Goal: Task Accomplishment & Management: Use online tool/utility

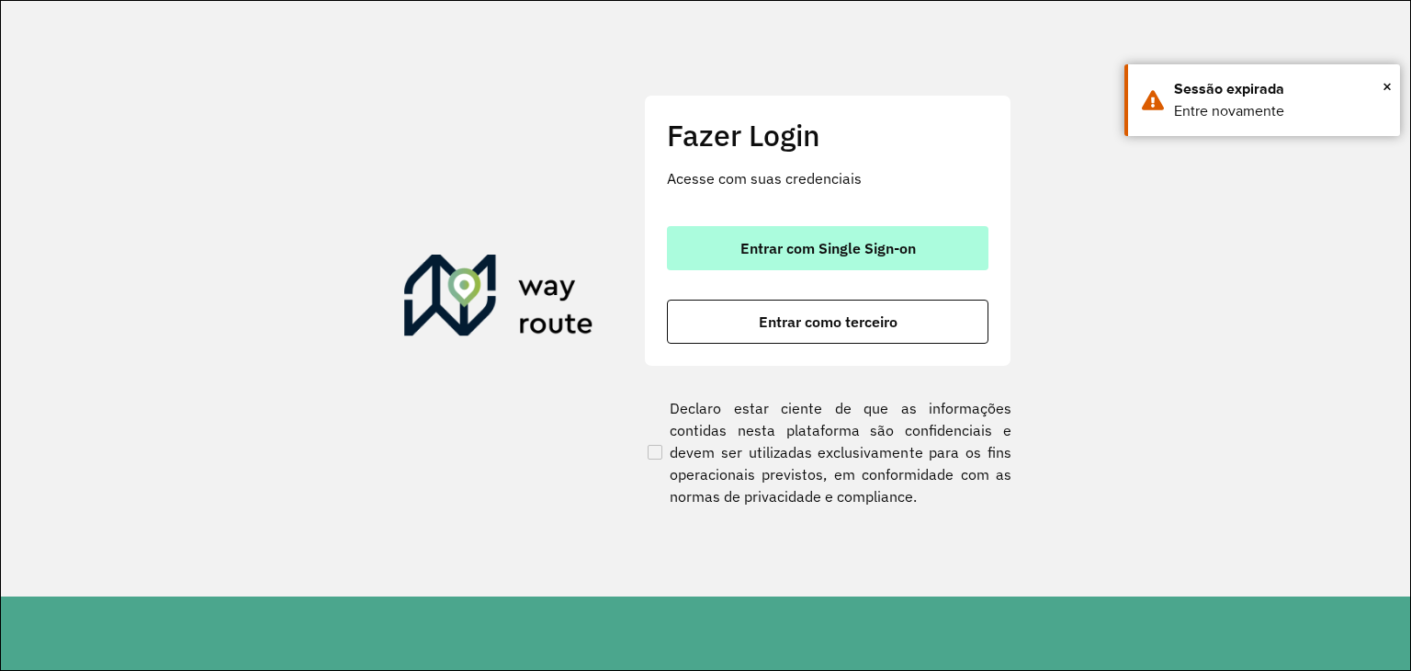
click at [763, 241] on span "Entrar com Single Sign-on" at bounding box center [828, 248] width 175 height 15
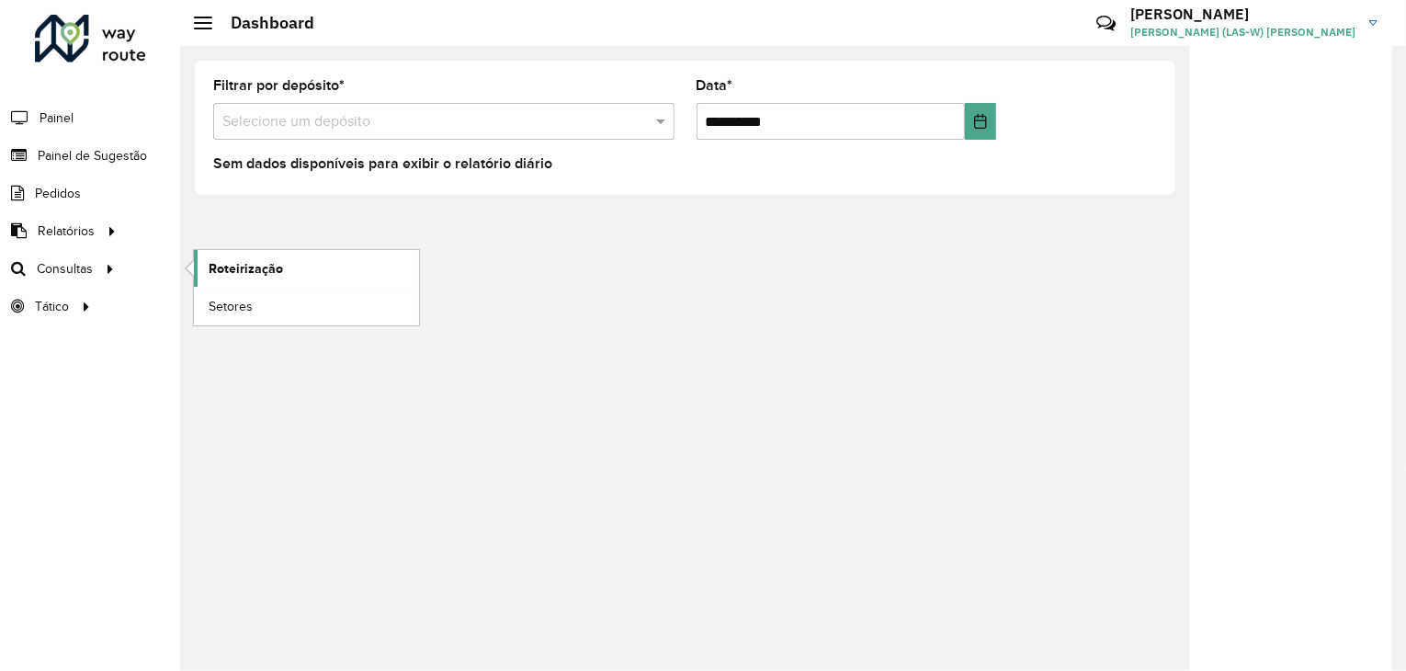
click at [209, 265] on span "Roteirização" at bounding box center [246, 268] width 74 height 19
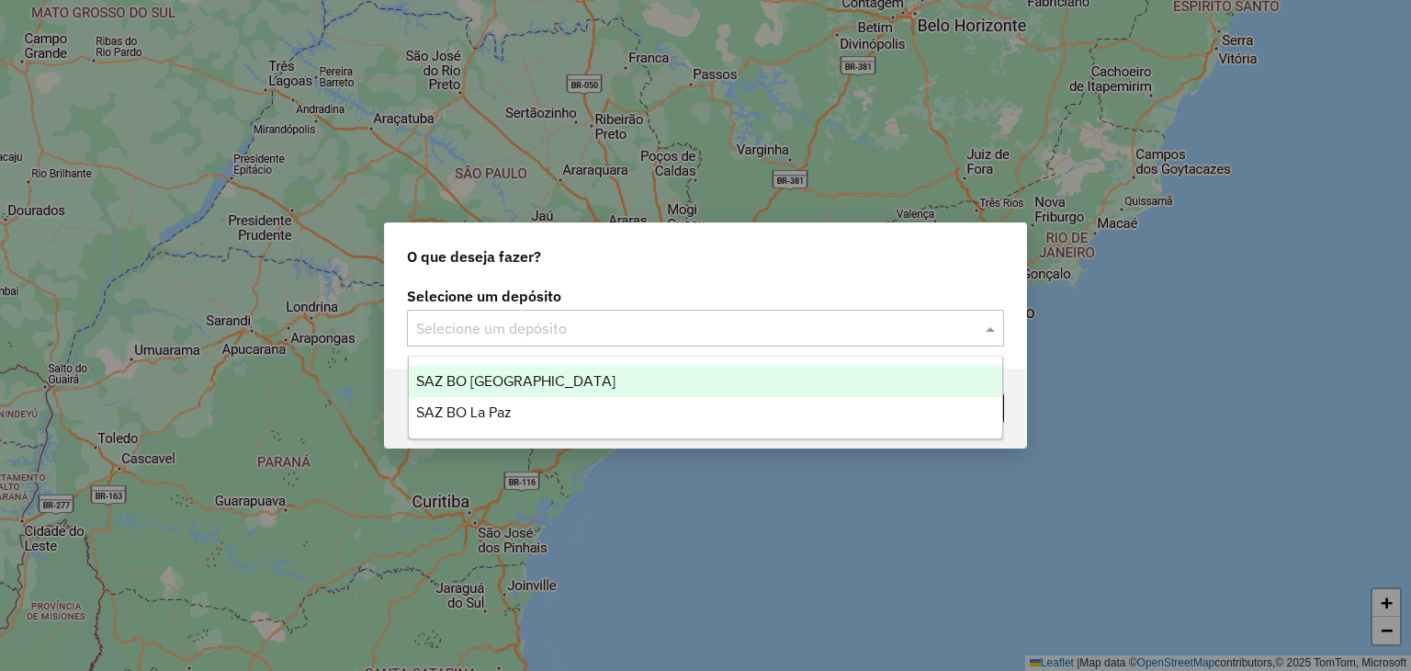
click at [527, 341] on div "Selecione um depósito" at bounding box center [705, 328] width 597 height 37
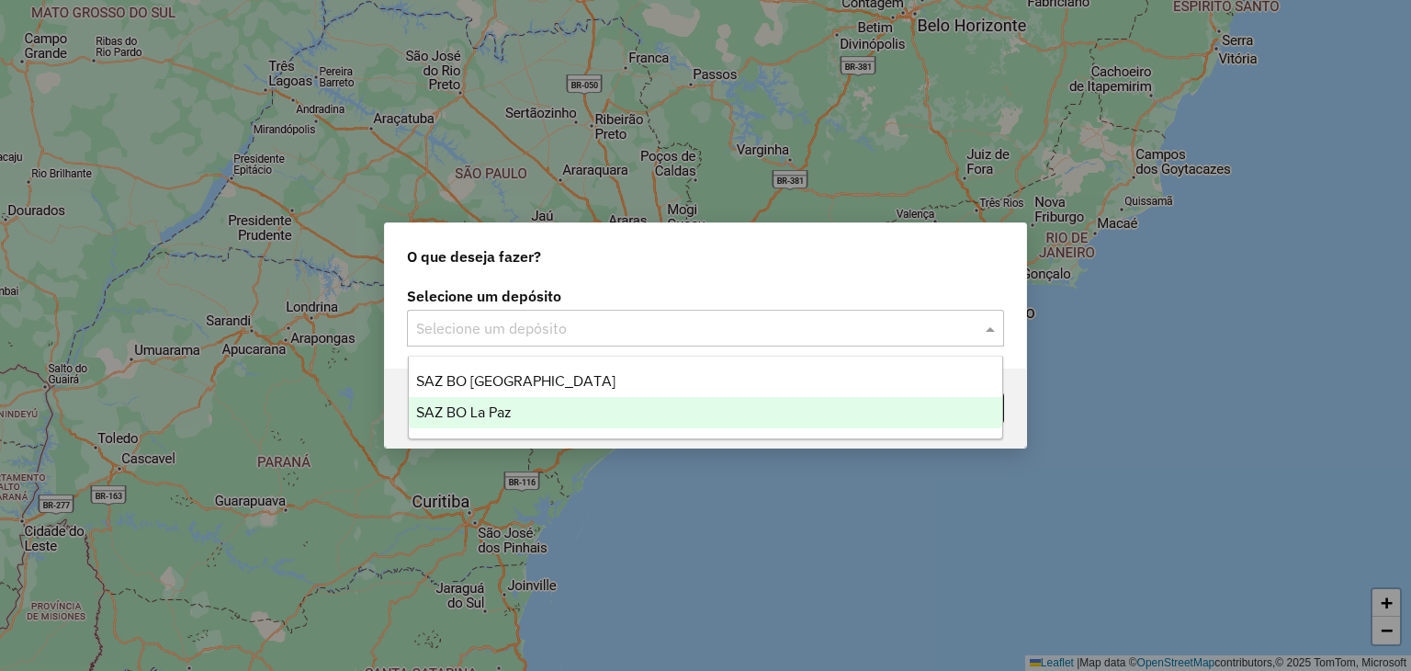
click at [502, 402] on div "SAZ BO La Paz" at bounding box center [706, 412] width 594 height 31
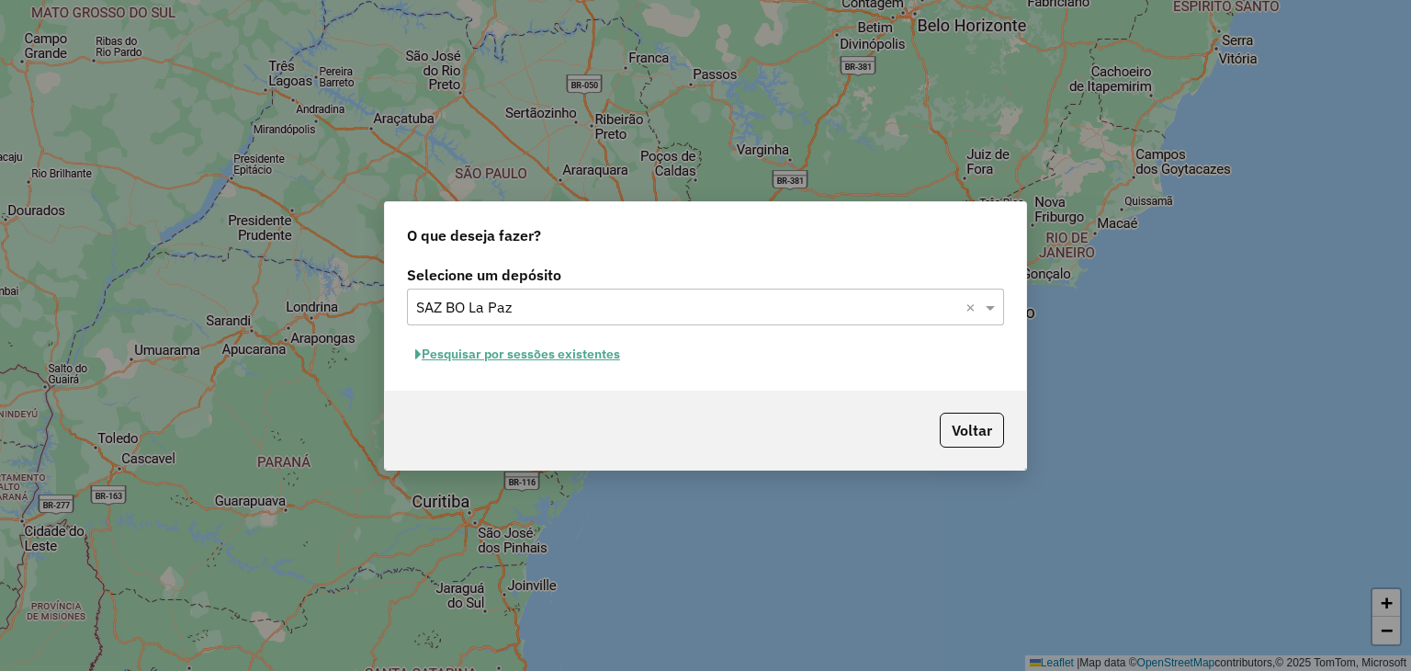
click at [526, 354] on button "Pesquisar por sessões existentes" at bounding box center [517, 354] width 221 height 28
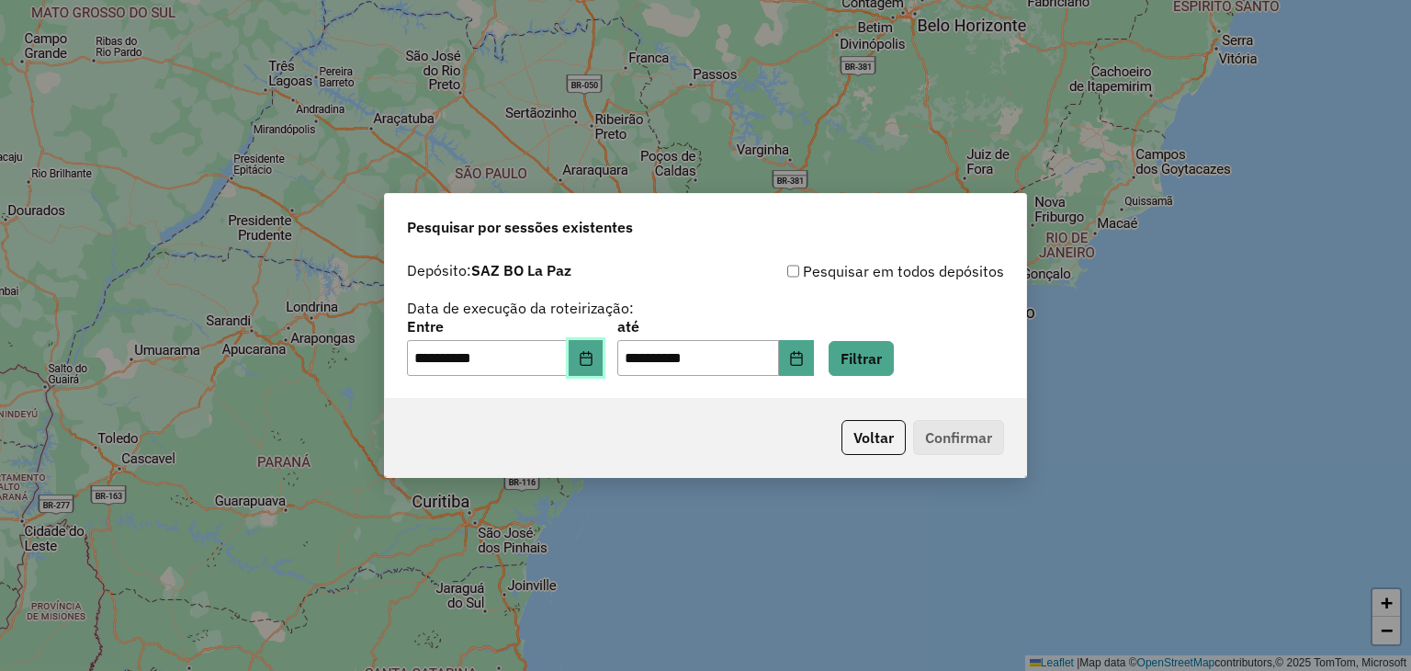
click at [594, 364] on icon "Choose Date" at bounding box center [586, 358] width 15 height 15
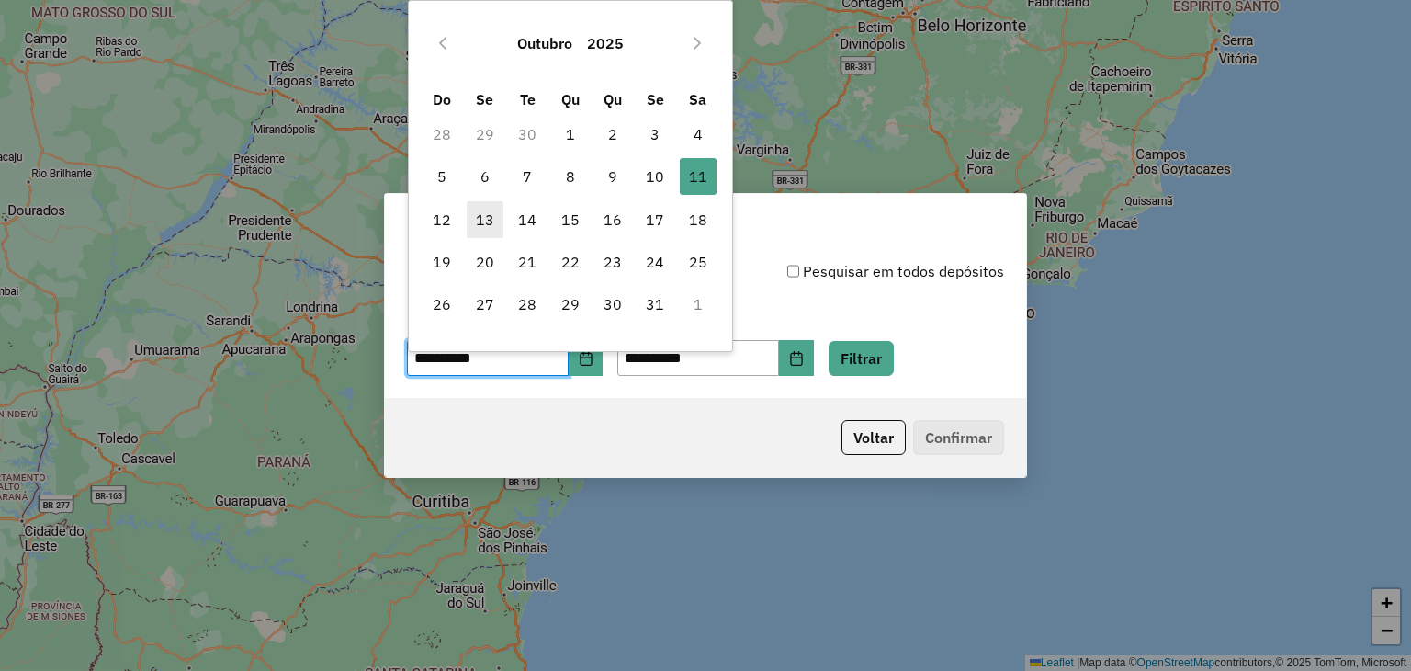
click at [482, 221] on span "13" at bounding box center [485, 219] width 37 height 37
type input "**********"
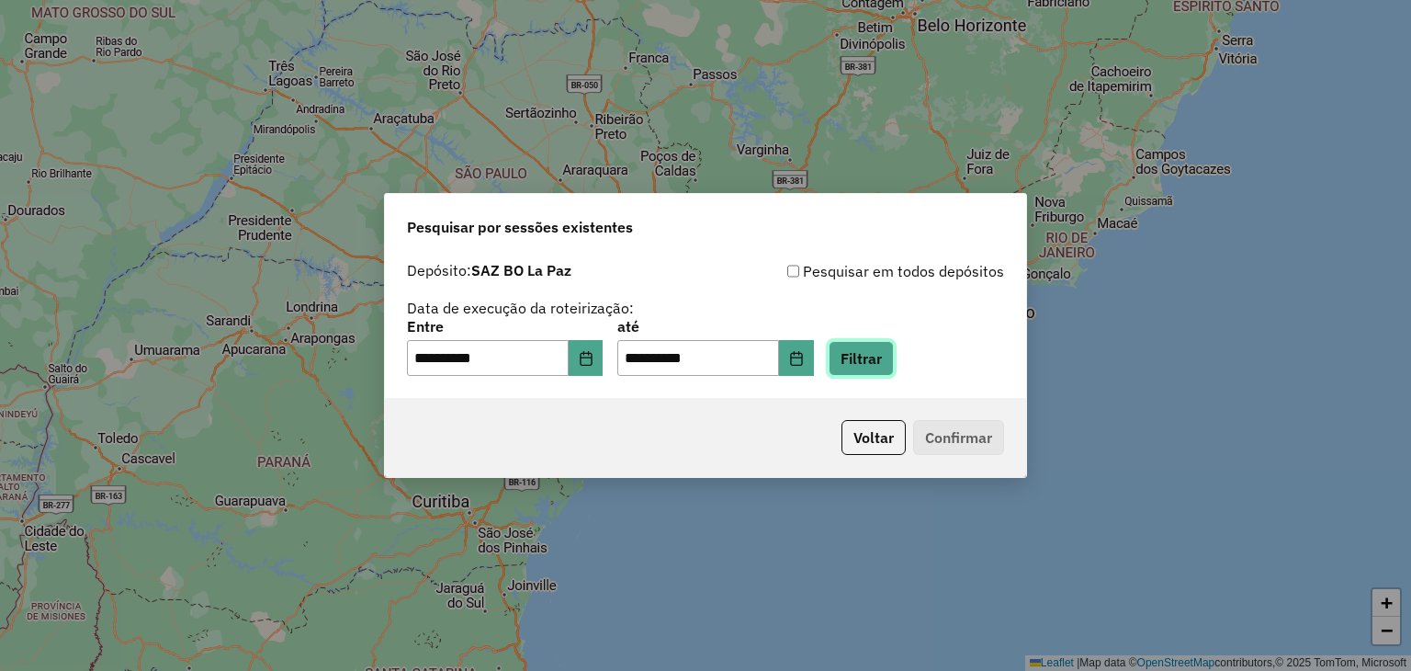
click at [876, 361] on button "Filtrar" at bounding box center [861, 358] width 65 height 35
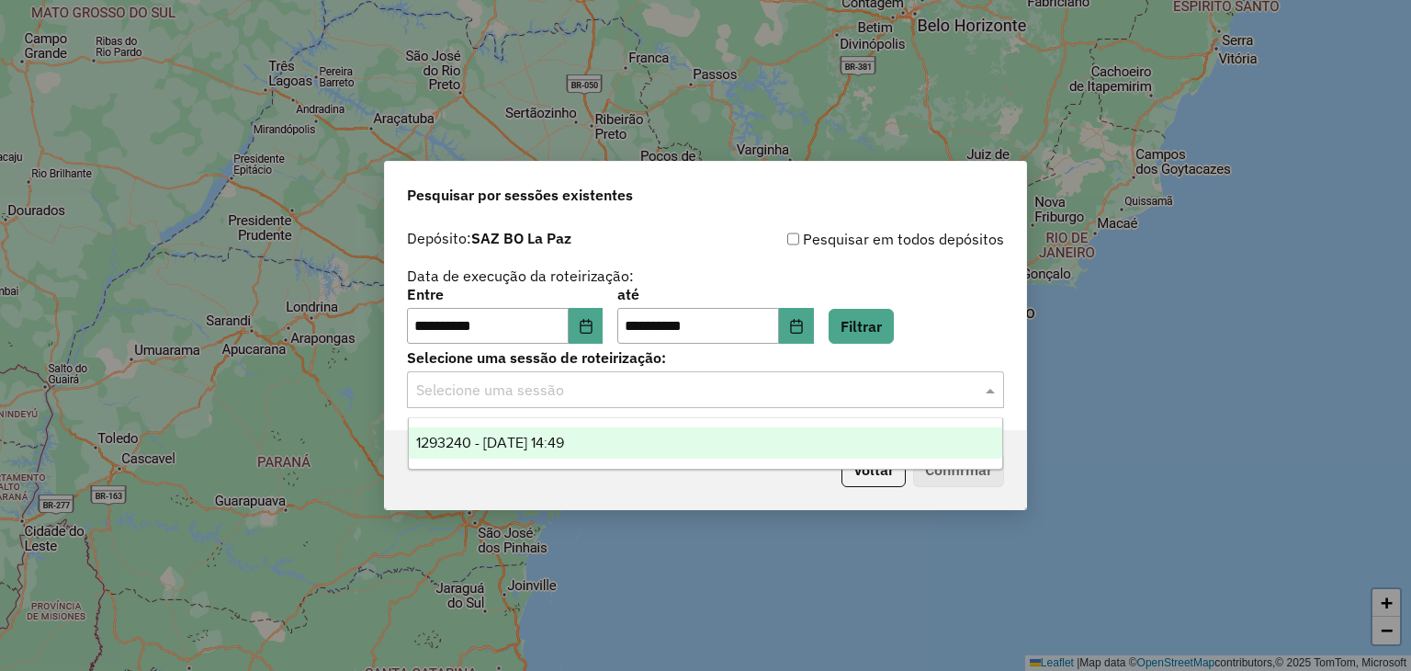
click at [649, 392] on input "text" at bounding box center [687, 390] width 542 height 22
click at [564, 437] on span "1293240 - 13/10/2025 14:49" at bounding box center [490, 443] width 148 height 16
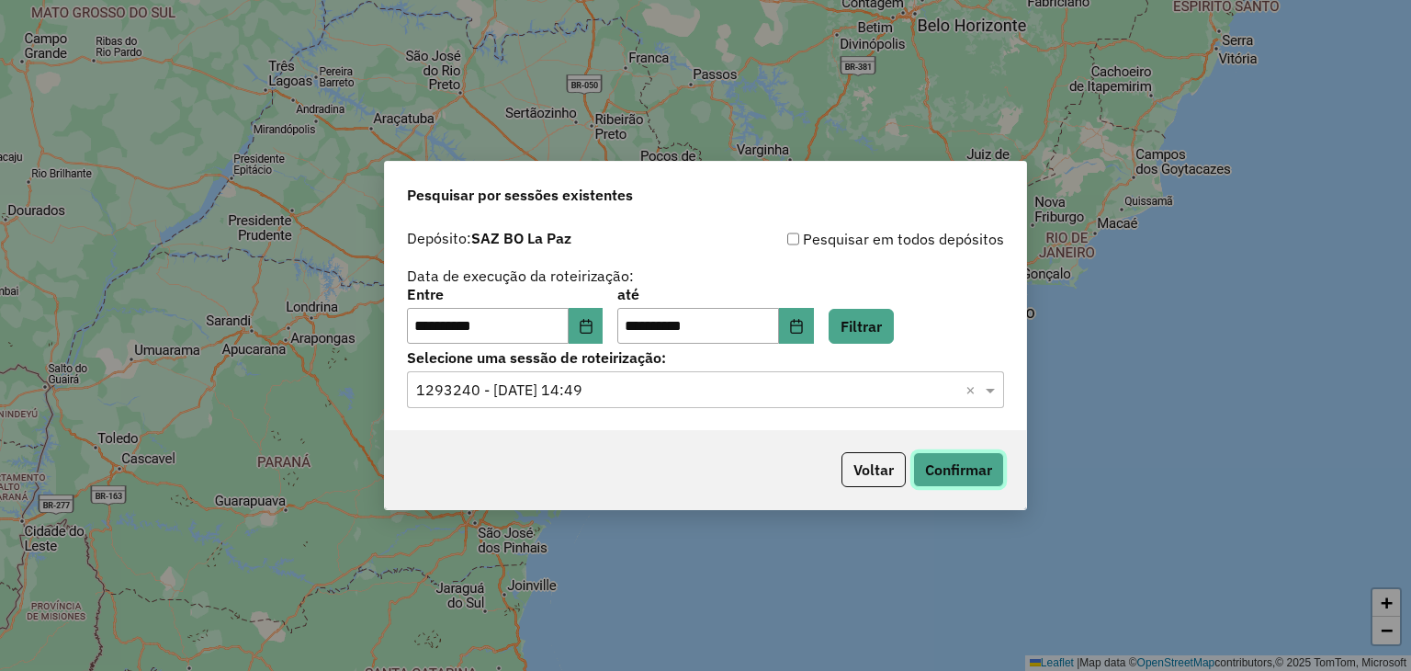
click at [934, 473] on button "Confirmar" at bounding box center [958, 469] width 91 height 35
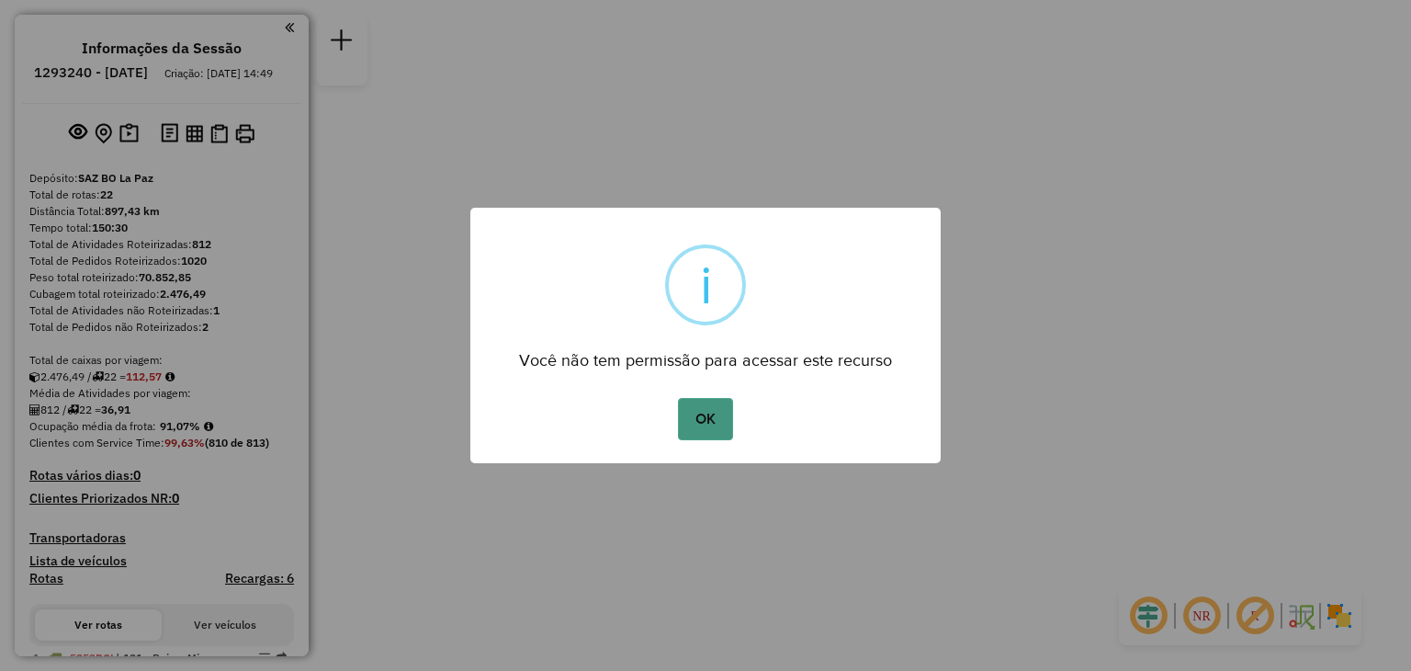
click at [703, 415] on button "OK" at bounding box center [705, 419] width 54 height 42
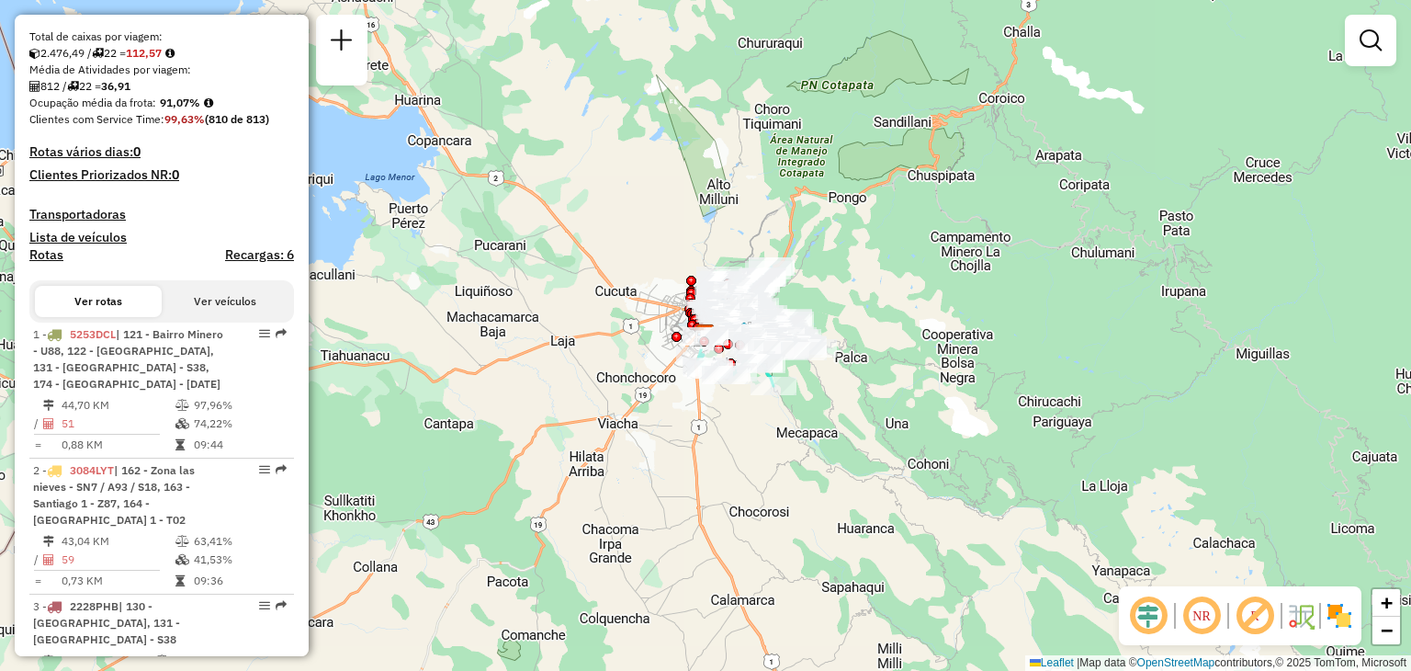
scroll to position [370, 0]
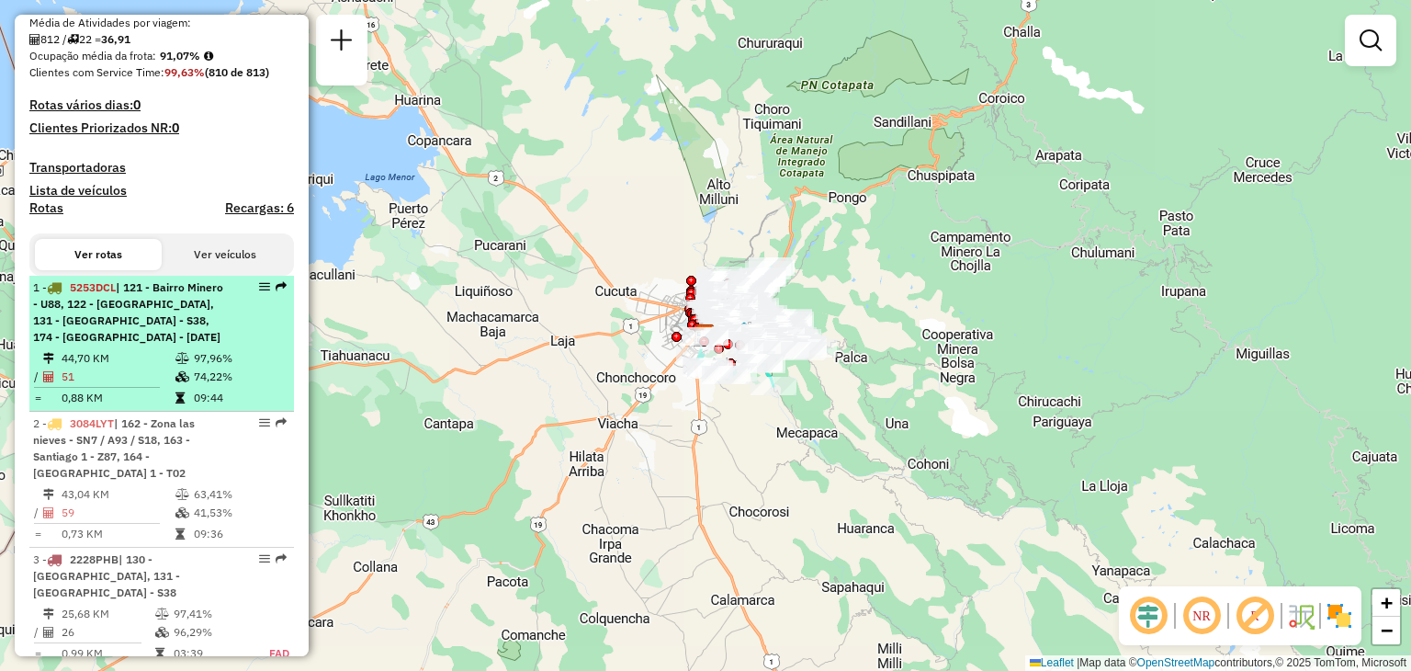
select select "**********"
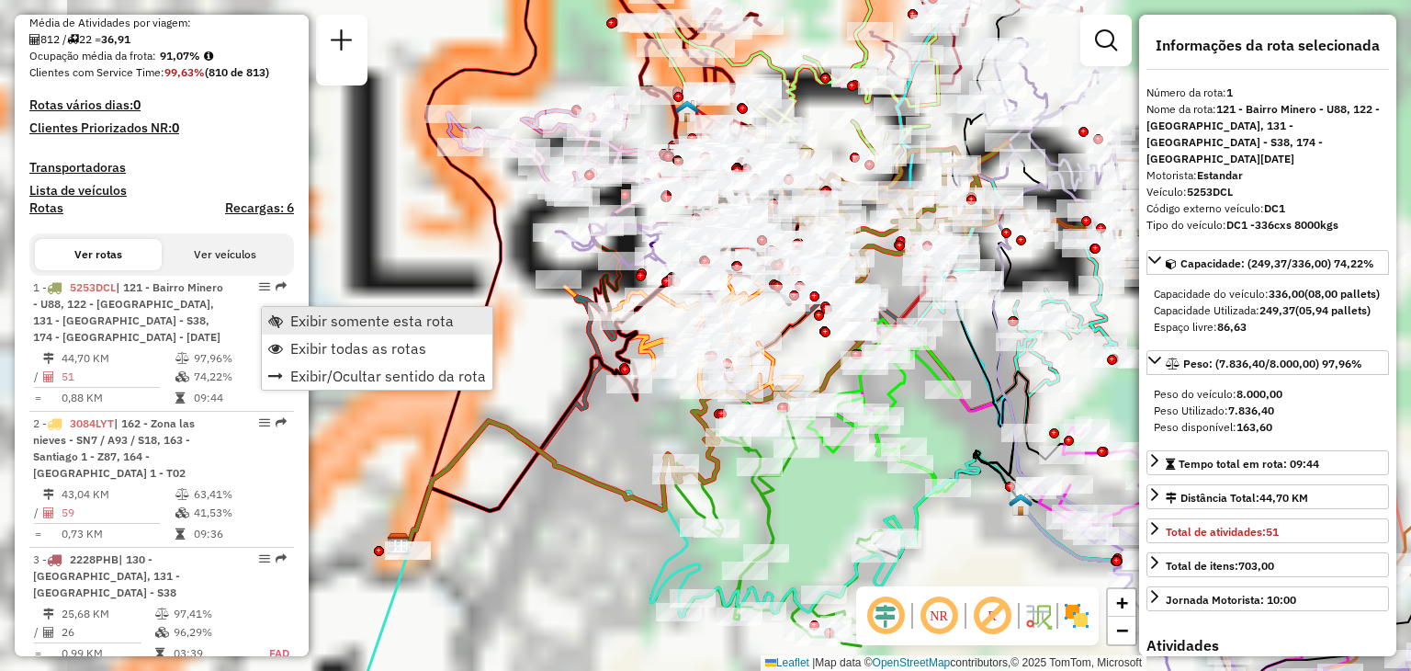
click at [323, 314] on span "Exibir somente esta rota" at bounding box center [372, 320] width 164 height 15
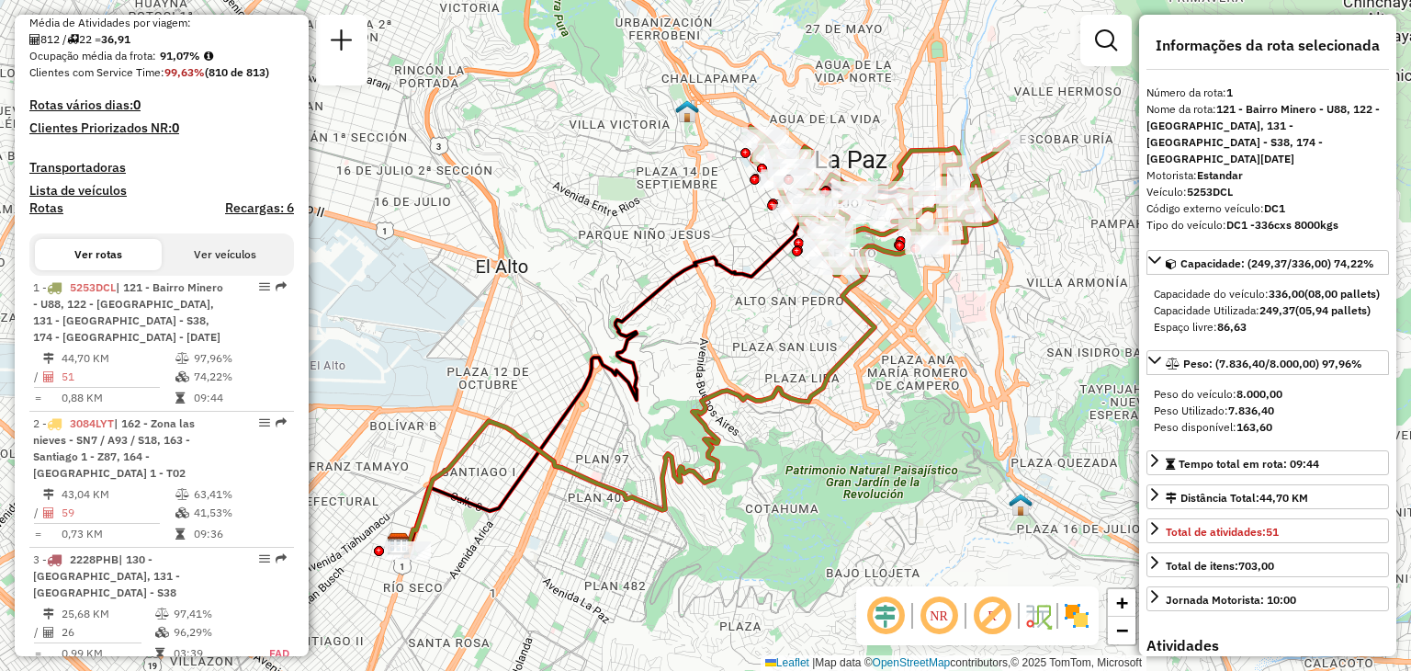
drag, startPoint x: 676, startPoint y: 256, endPoint x: 611, endPoint y: 364, distance: 125.7
click at [611, 364] on div "Janela de atendimento Grade de atendimento Capacidade Transportadoras Veículos …" at bounding box center [705, 335] width 1411 height 671
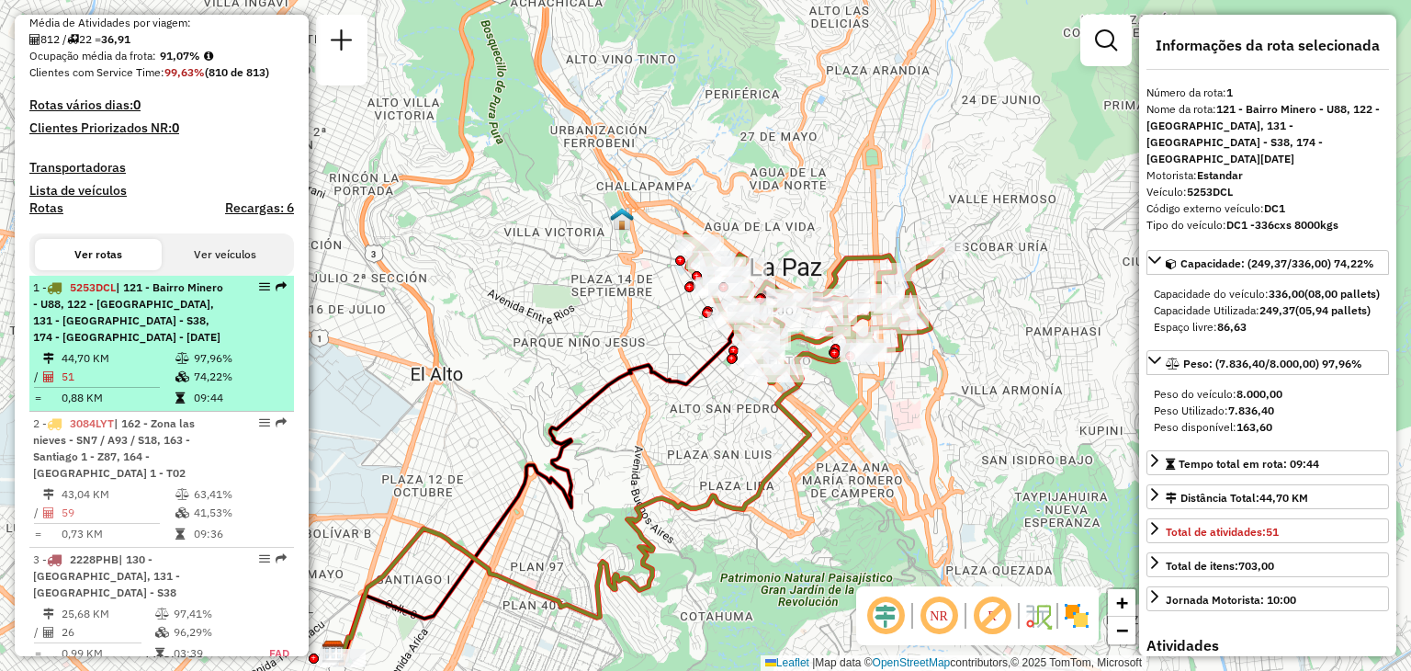
click at [99, 344] on span "| 121 - Bairro Minero - U88, 122 - [GEOGRAPHIC_DATA], 131 - [GEOGRAPHIC_DATA] -…" at bounding box center [128, 311] width 190 height 63
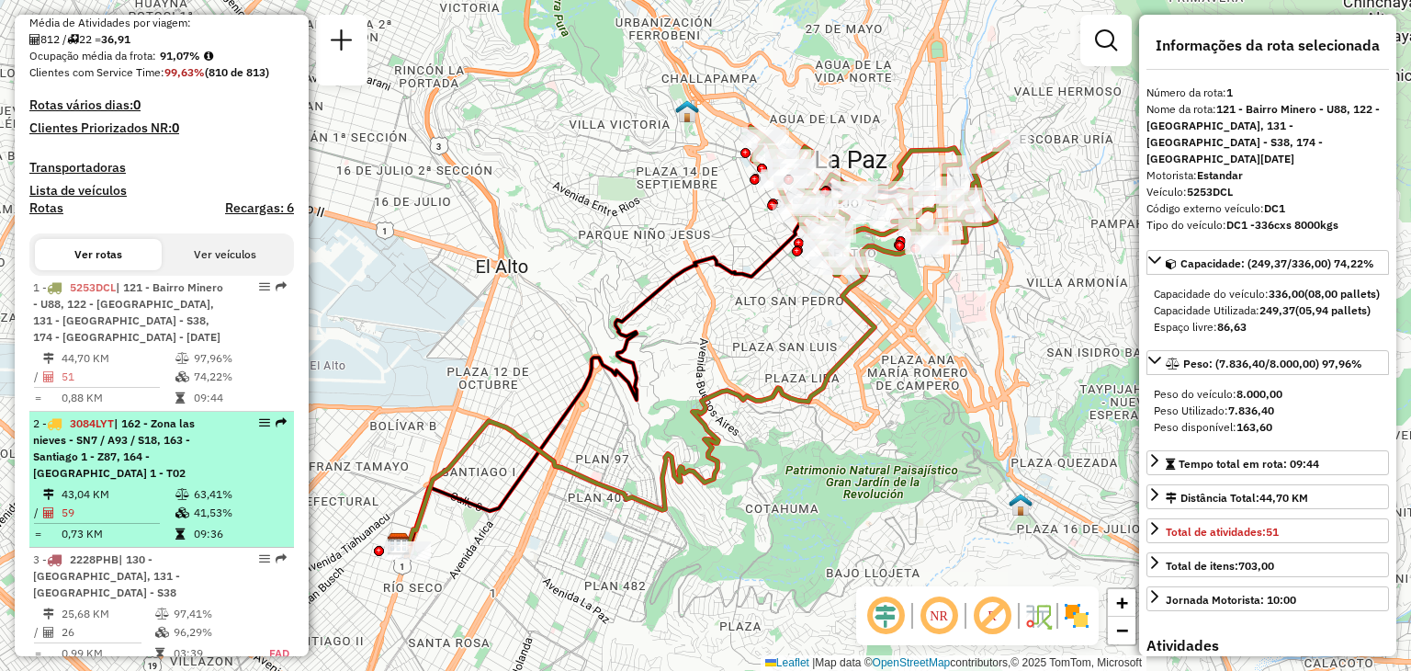
click at [102, 430] on span "3084LYT" at bounding box center [92, 423] width 44 height 14
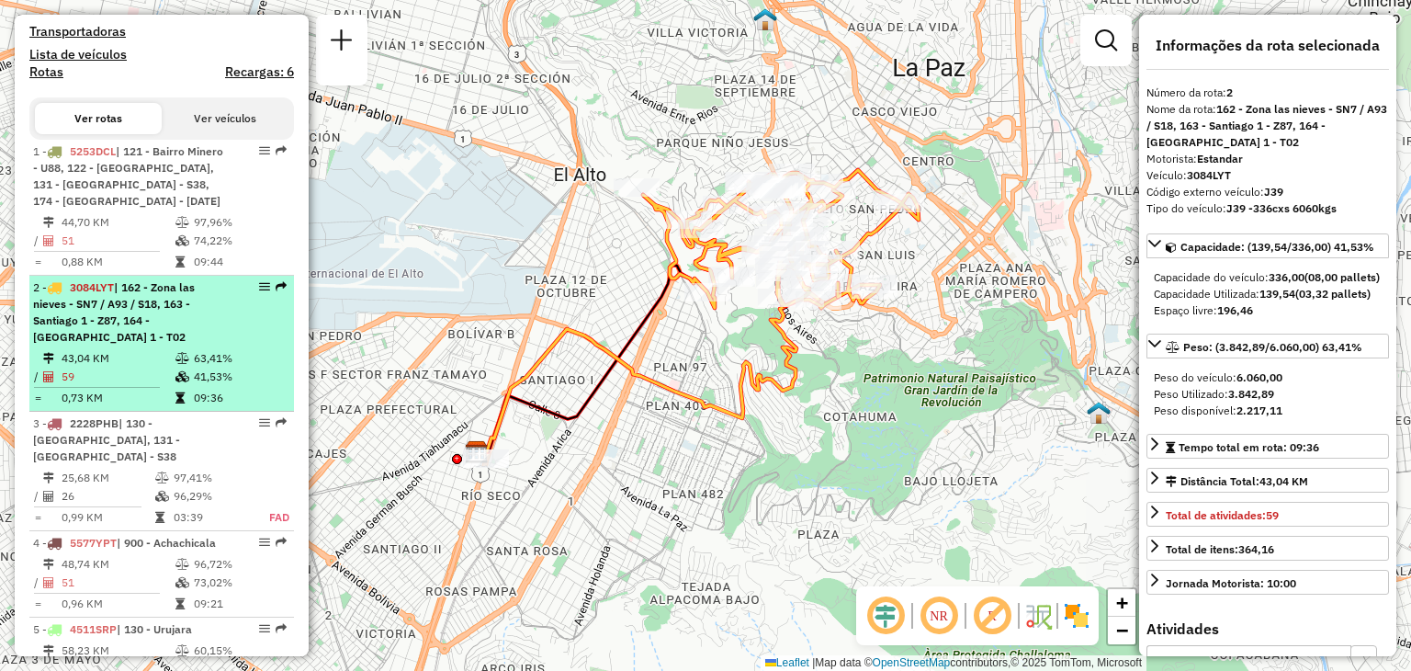
scroll to position [510, 0]
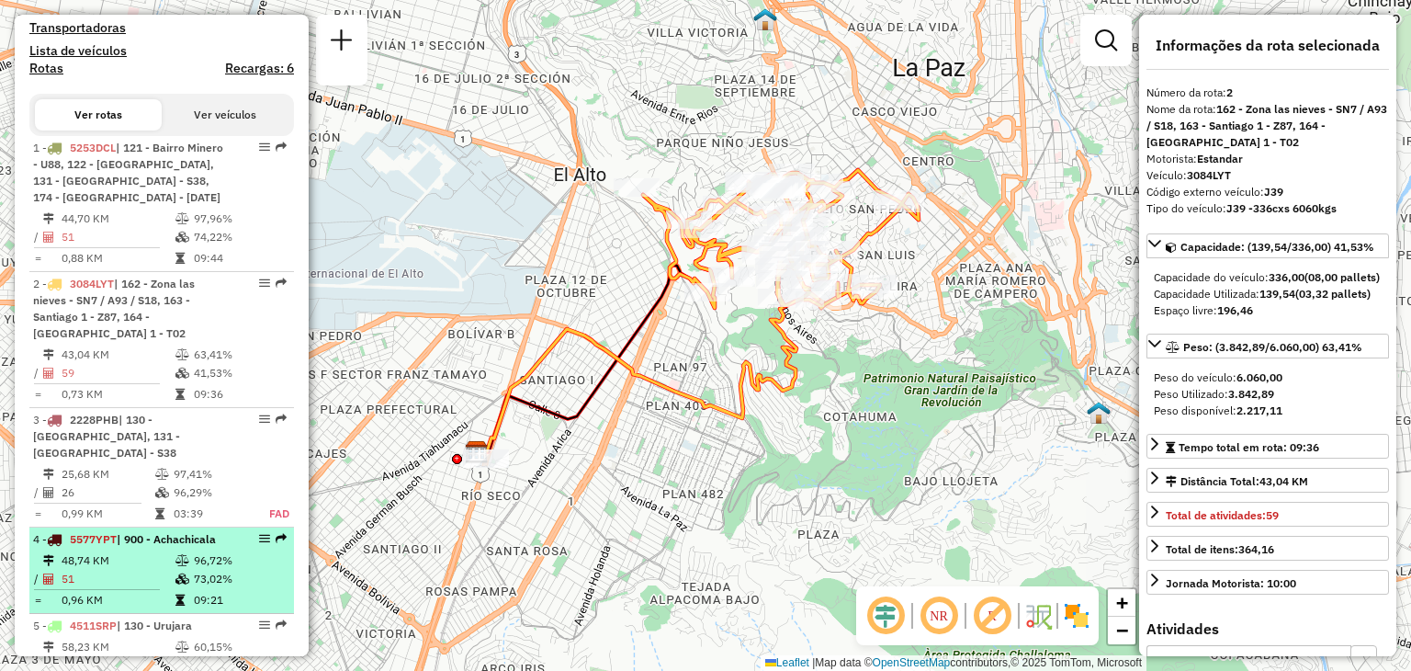
click at [153, 562] on td "48,74 KM" at bounding box center [118, 560] width 114 height 18
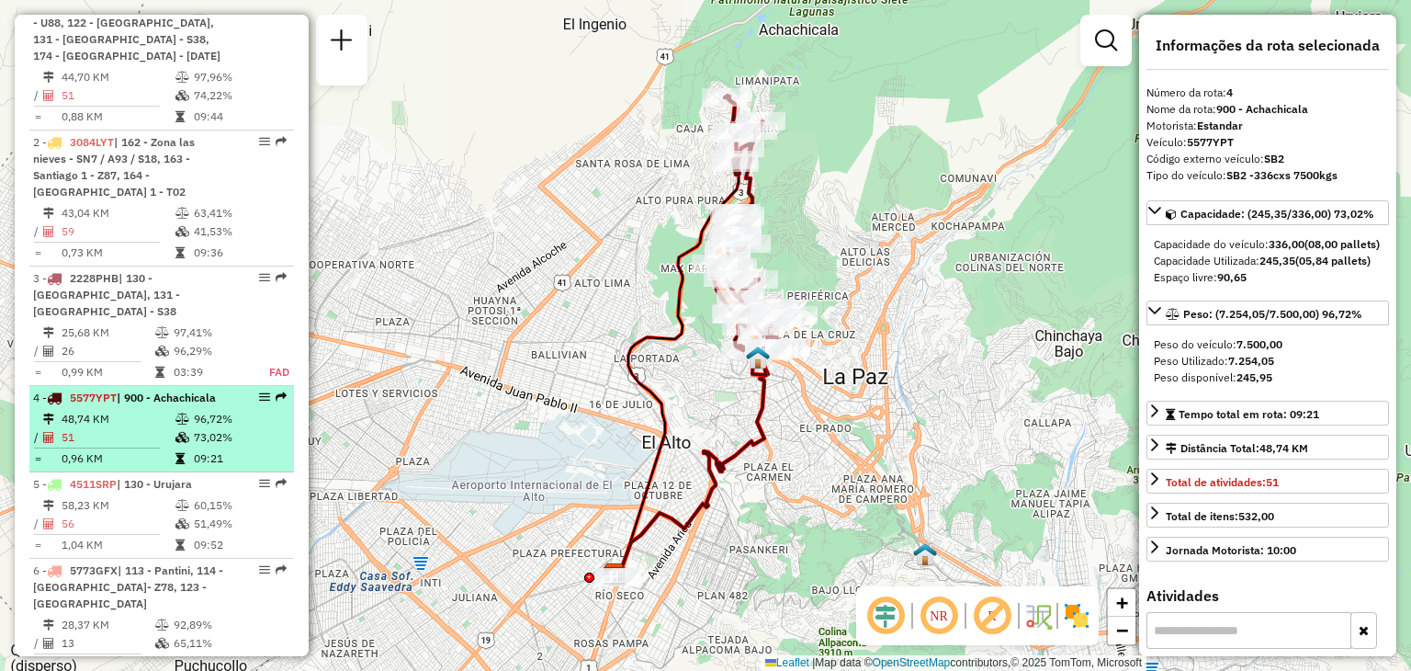
scroll to position [652, 0]
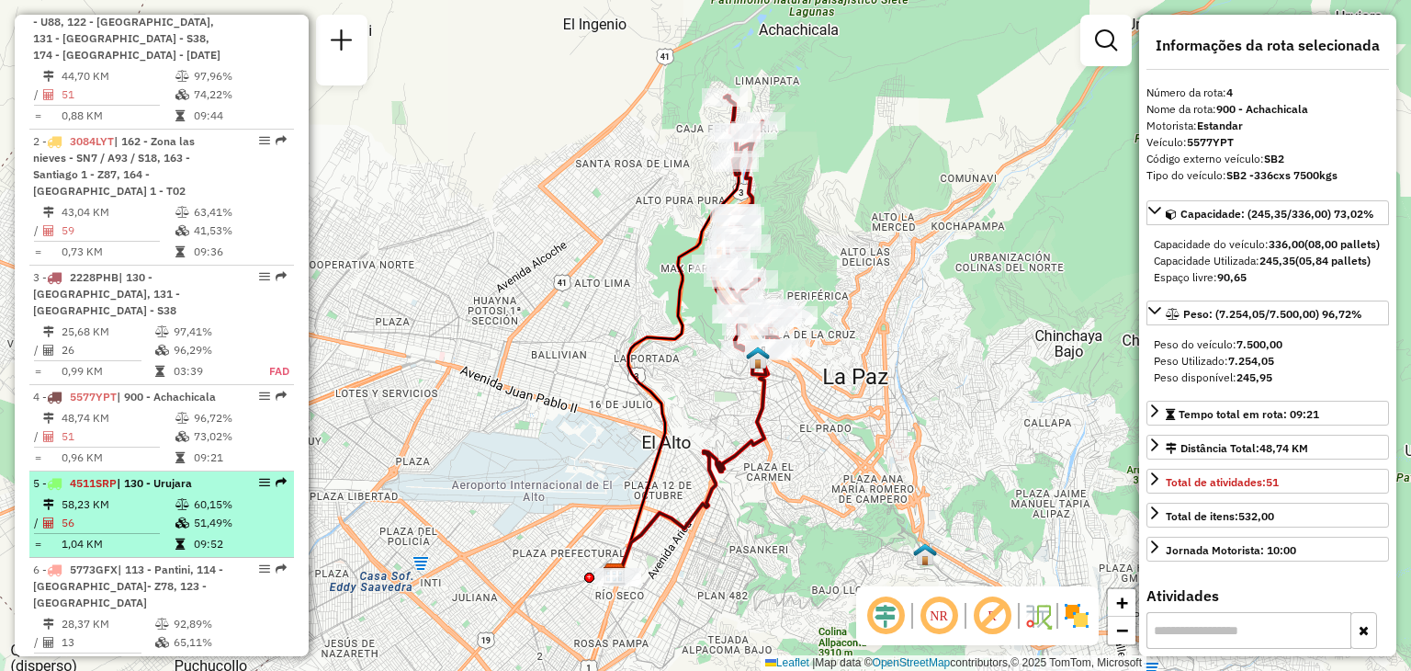
click at [136, 532] on td at bounding box center [103, 533] width 141 height 3
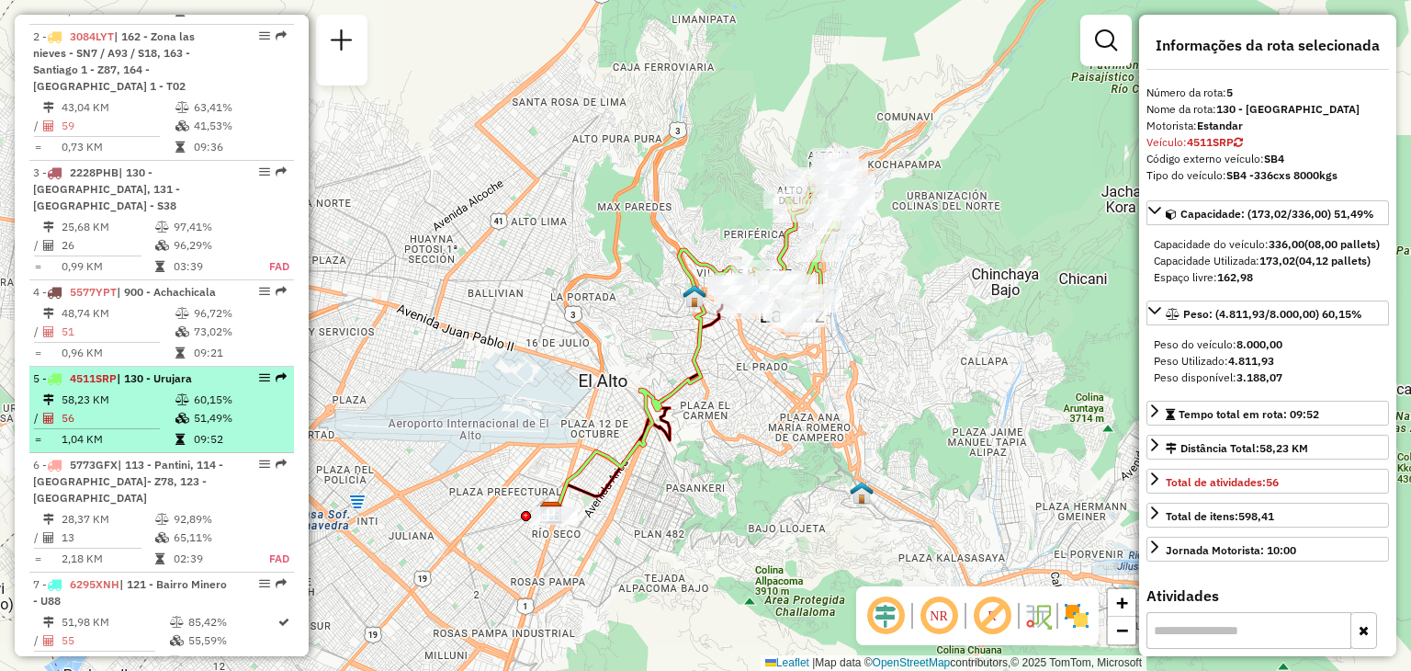
scroll to position [778, 0]
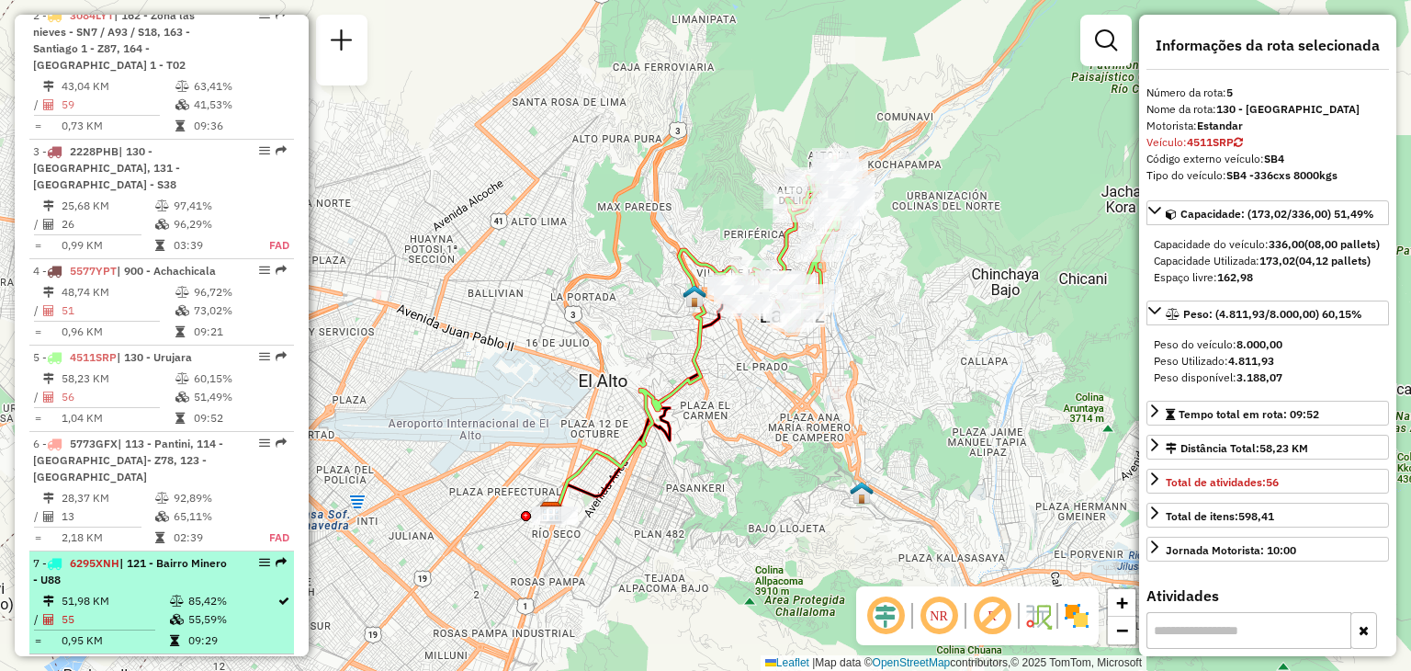
click at [90, 571] on span "| 121 - Bairro Minero - U88" at bounding box center [130, 571] width 194 height 30
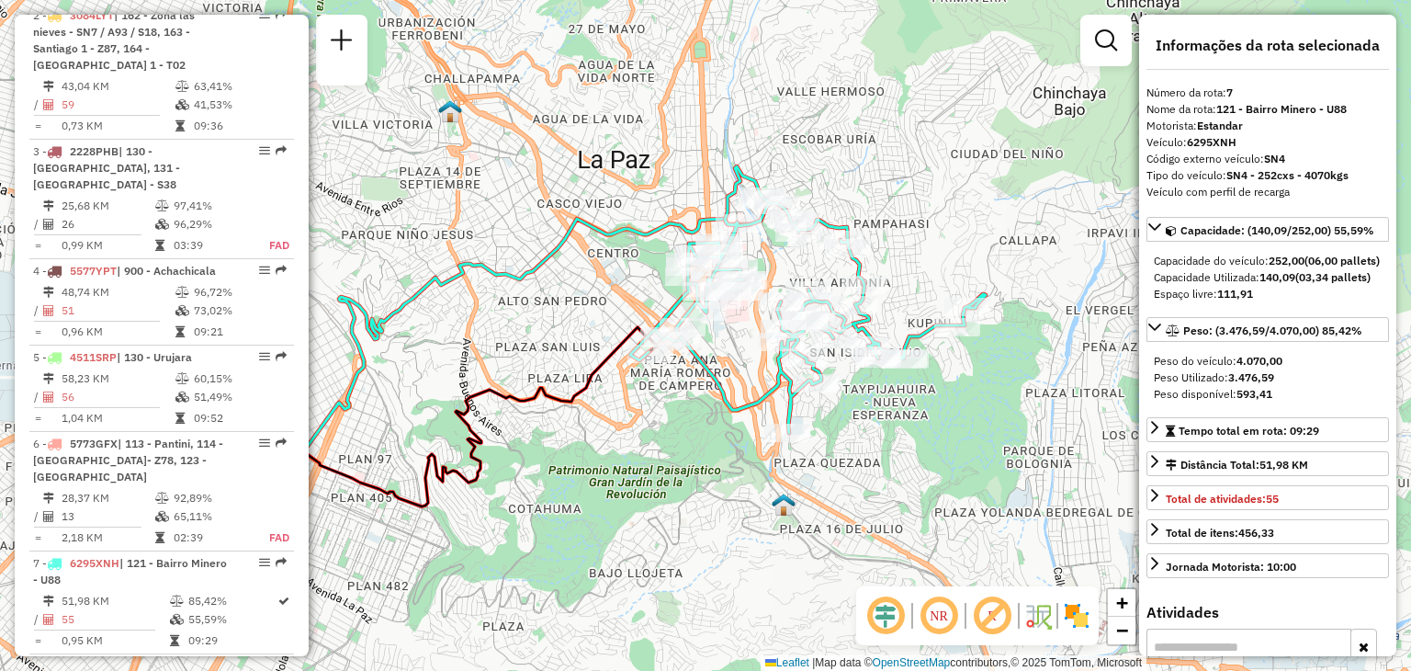
drag, startPoint x: 760, startPoint y: 453, endPoint x: 602, endPoint y: 481, distance: 160.4
click at [602, 481] on div "Janela de atendimento Grade de atendimento Capacidade Transportadoras Veículos …" at bounding box center [705, 335] width 1411 height 671
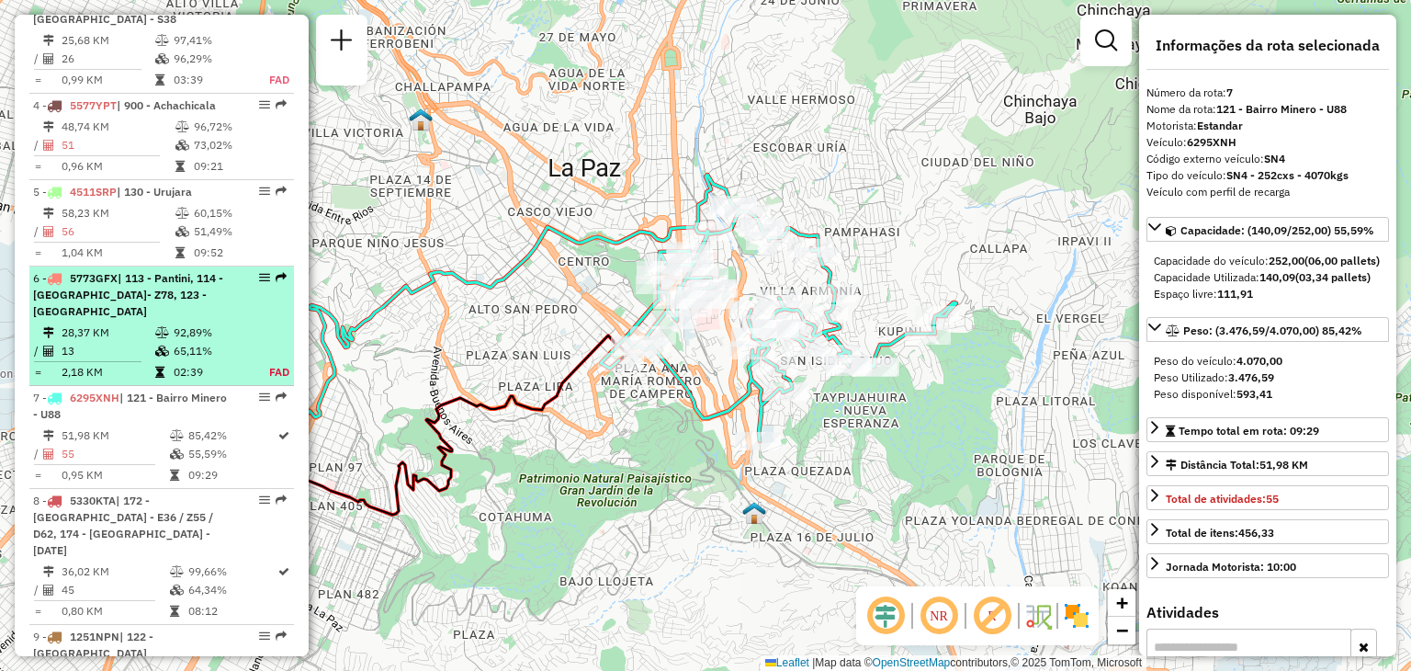
scroll to position [946, 0]
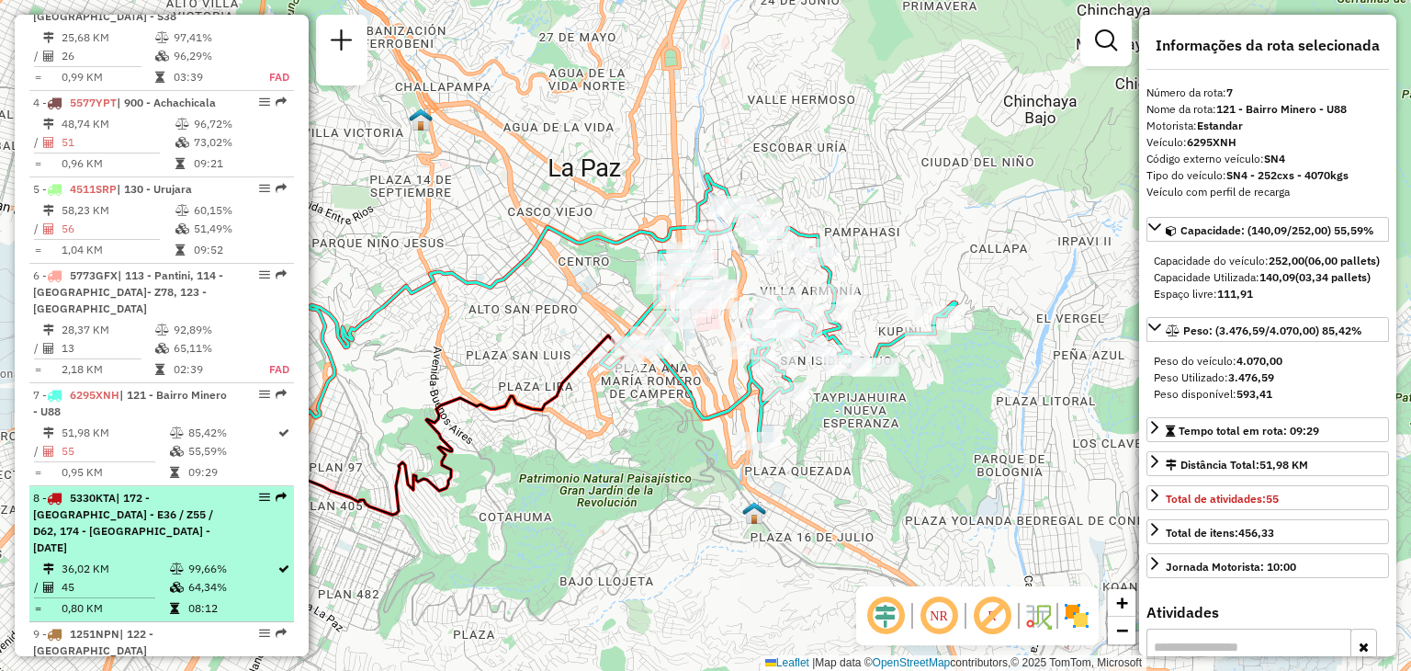
click at [187, 560] on td "99,66%" at bounding box center [231, 569] width 89 height 18
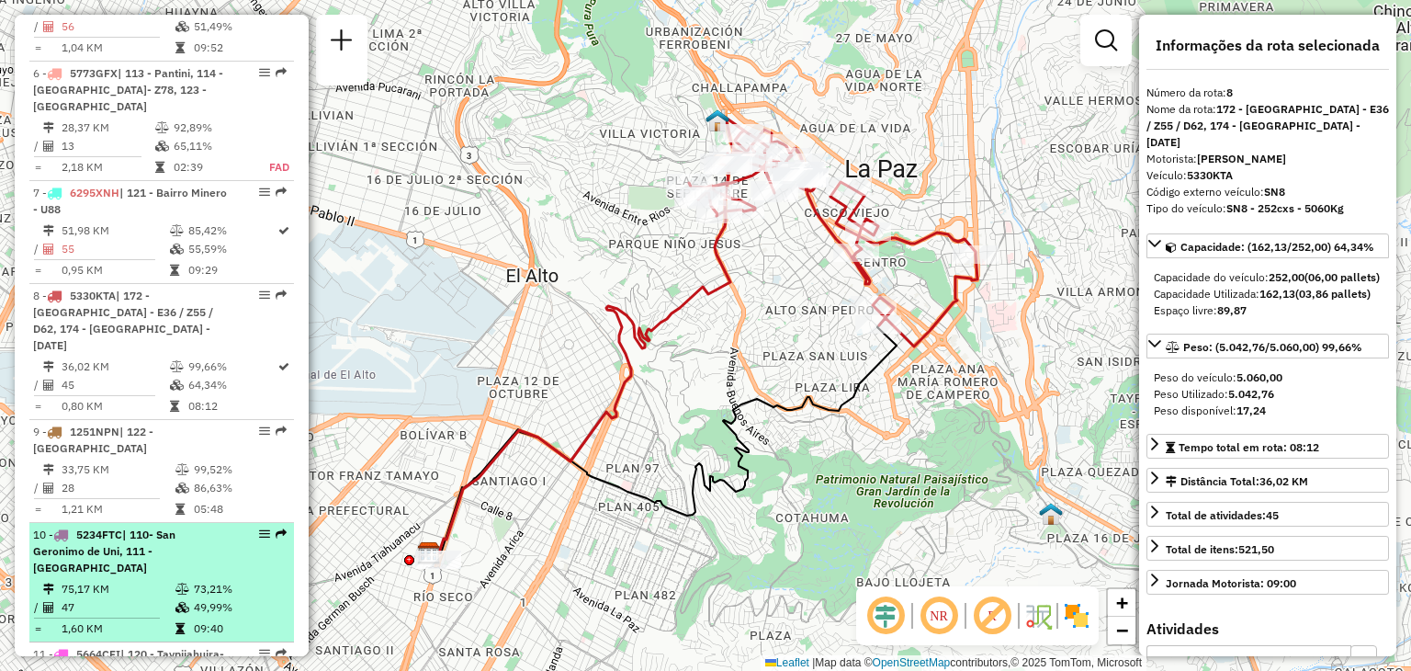
scroll to position [1148, 0]
click at [134, 541] on div "10 - 5234FTC | 110- [GEOGRAPHIC_DATA], 111 - [GEOGRAPHIC_DATA]" at bounding box center [130, 552] width 195 height 50
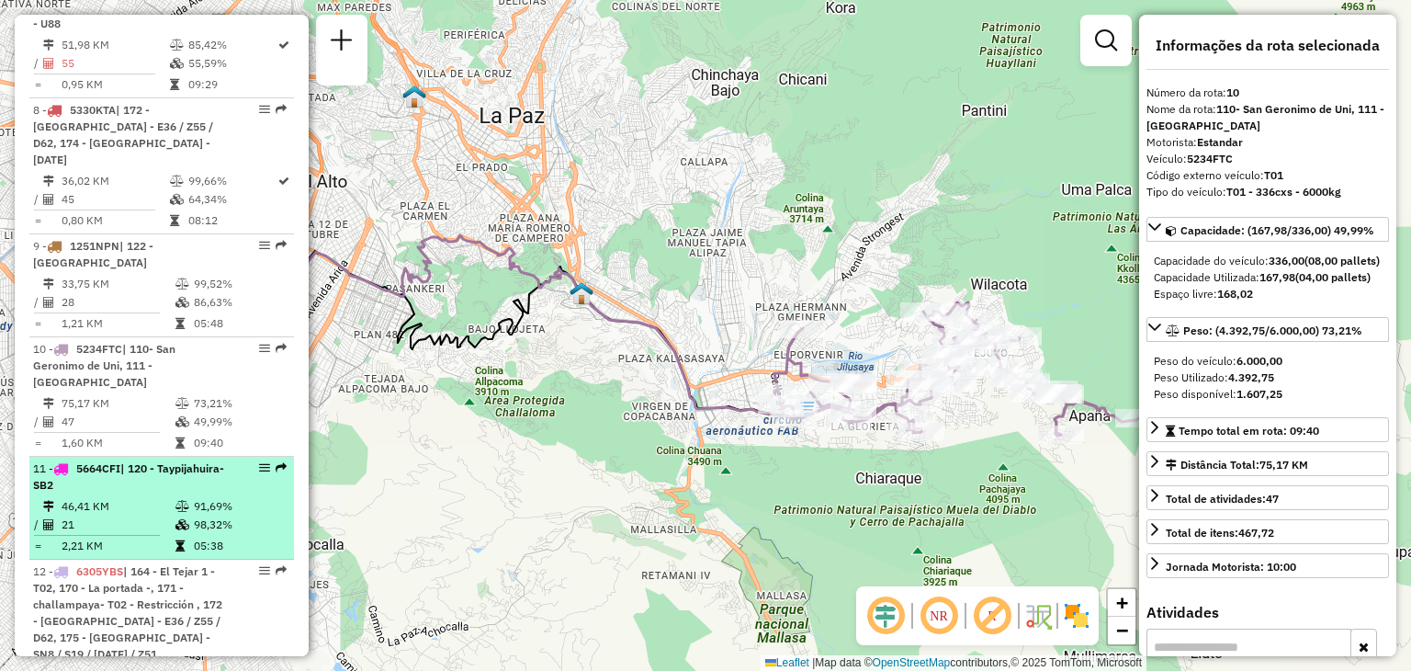
scroll to position [1342, 0]
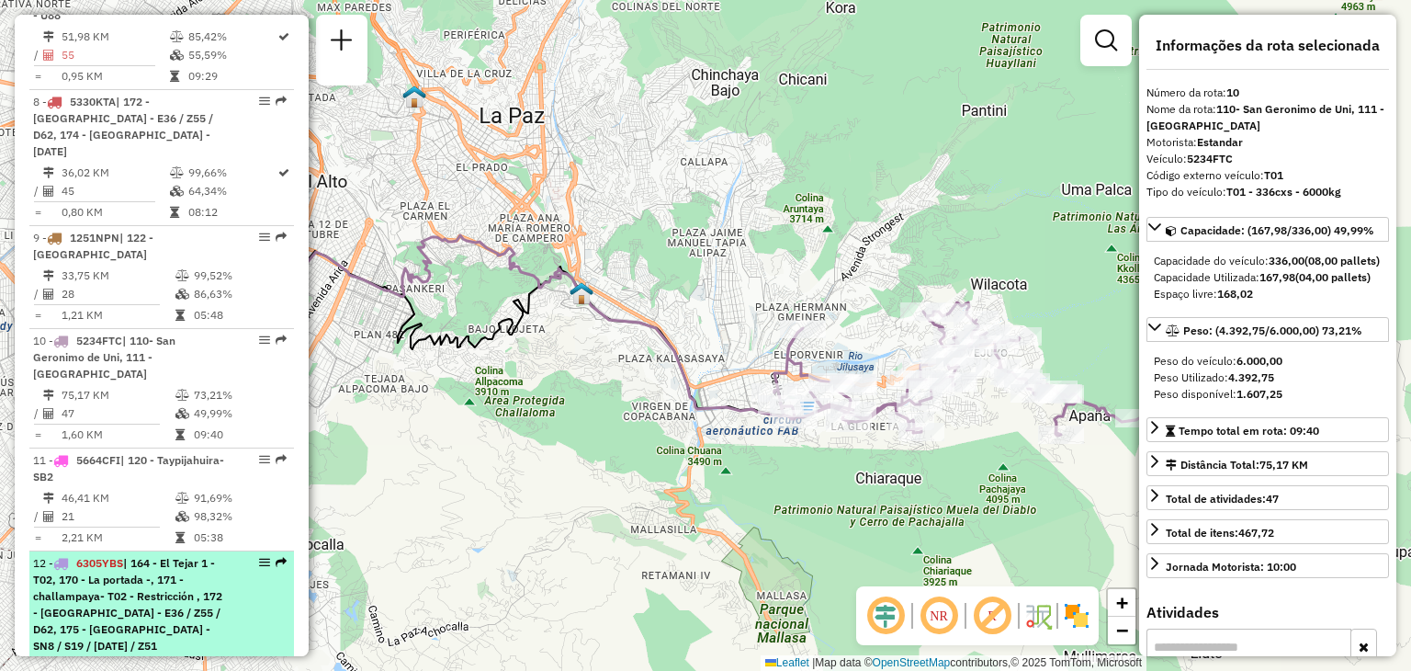
click at [102, 556] on span "| 164 - El Tejar 1 - T02, 170 - La portada -, 171 - challampaya- T02 - Restricc…" at bounding box center [127, 604] width 189 height 96
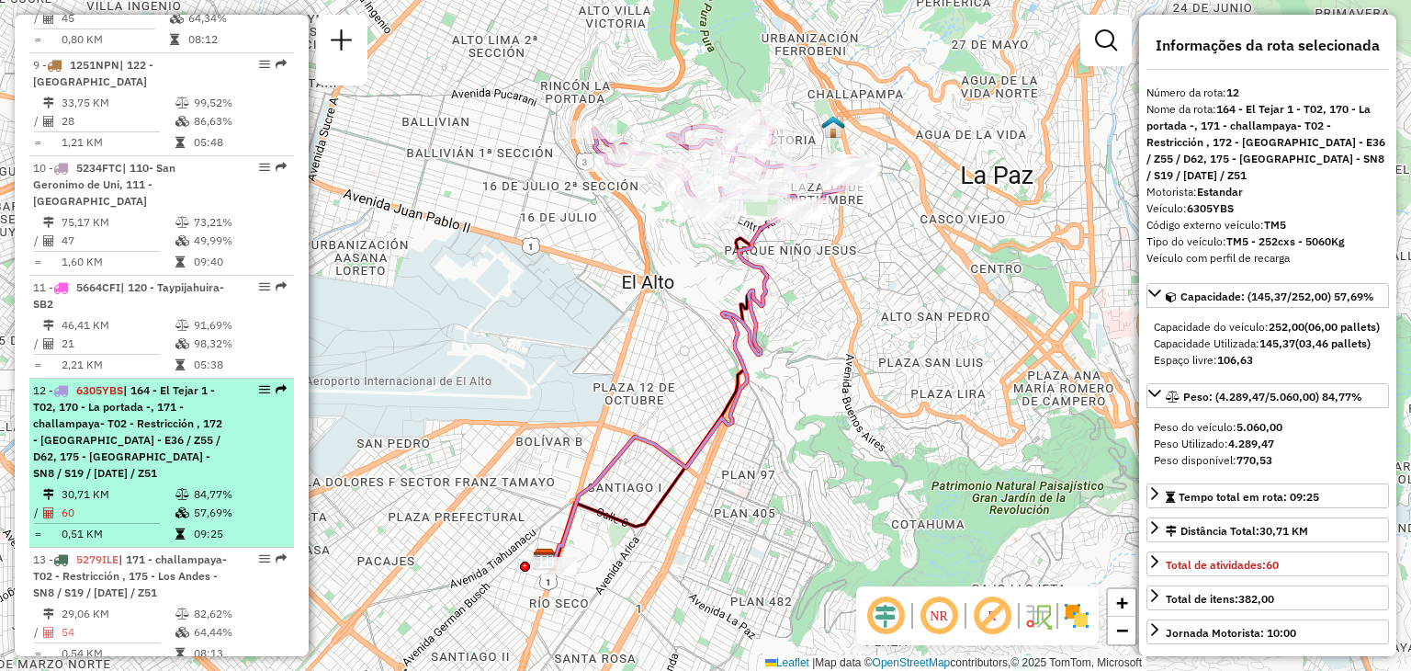
scroll to position [1516, 0]
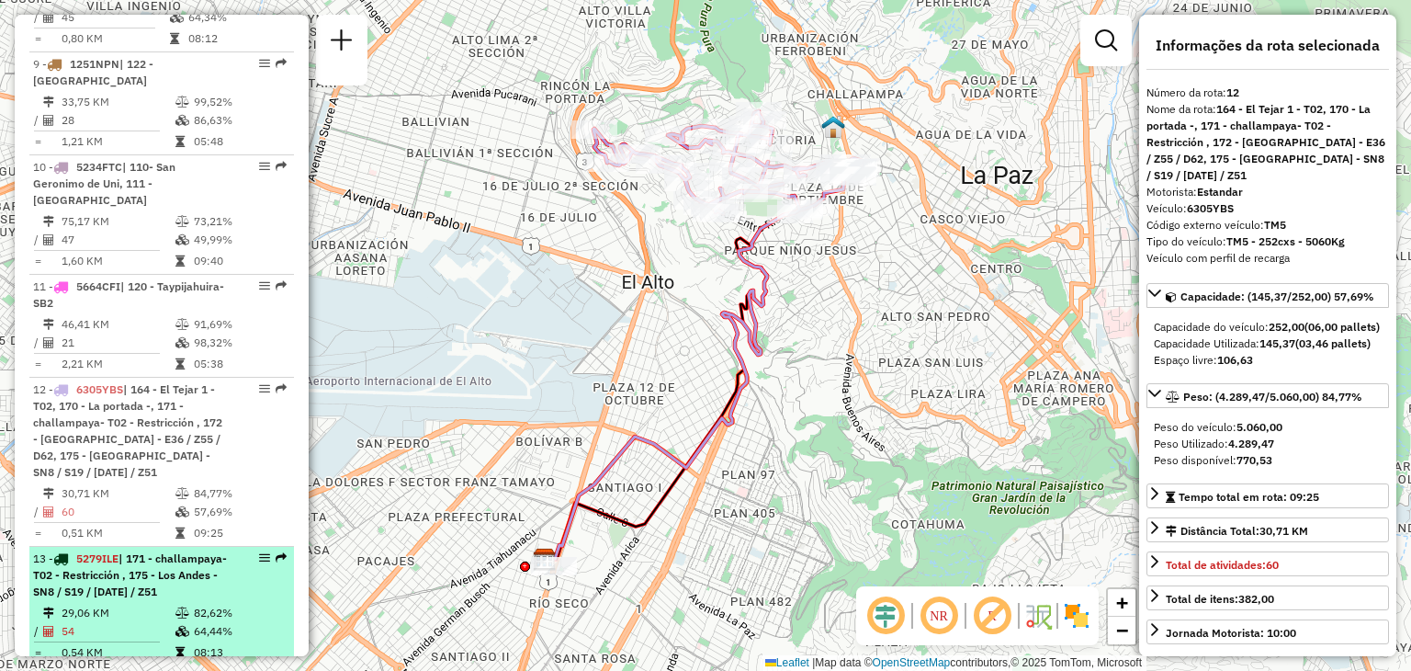
click at [125, 550] on div "13 - 5279ILE | 171 - challampaya- T02 - Restricción , 175 - Los Andes - SN8 / S…" at bounding box center [130, 575] width 195 height 50
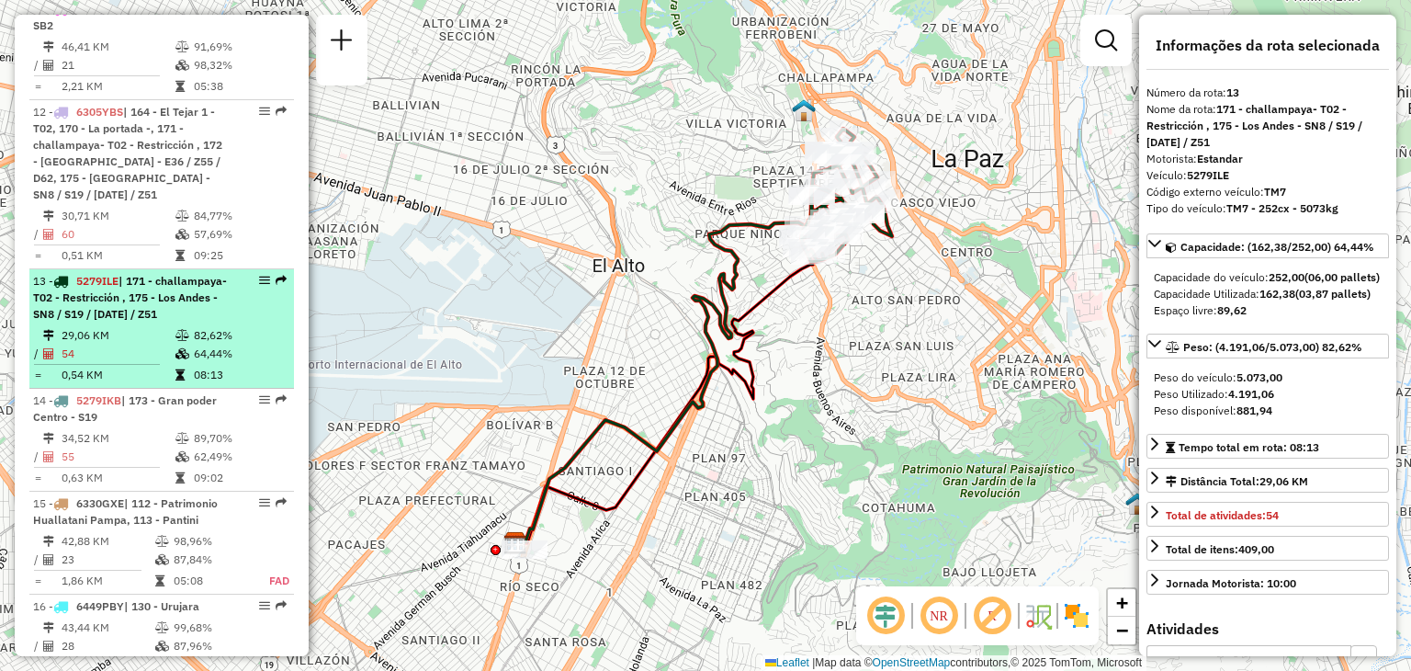
scroll to position [1798, 0]
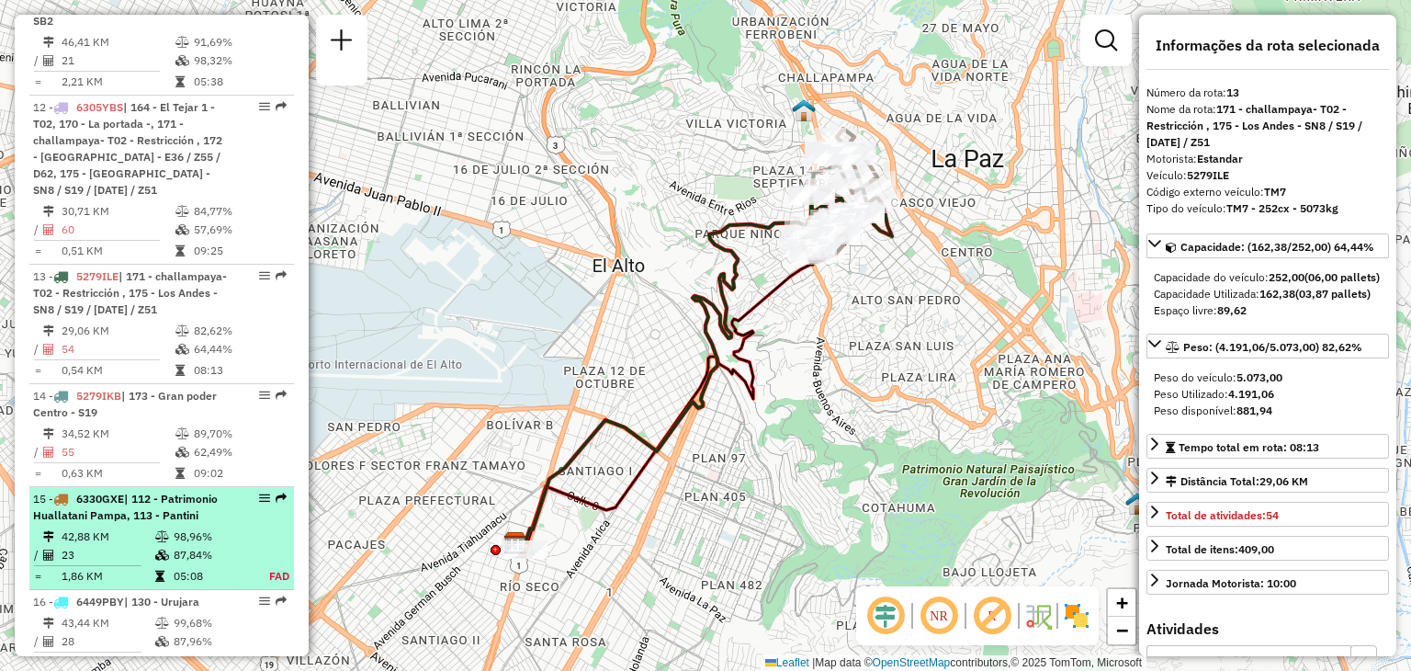
click at [158, 492] on span "| 112 - Patrimonio Huallatani Pampa, 113 - Pantini" at bounding box center [125, 507] width 185 height 30
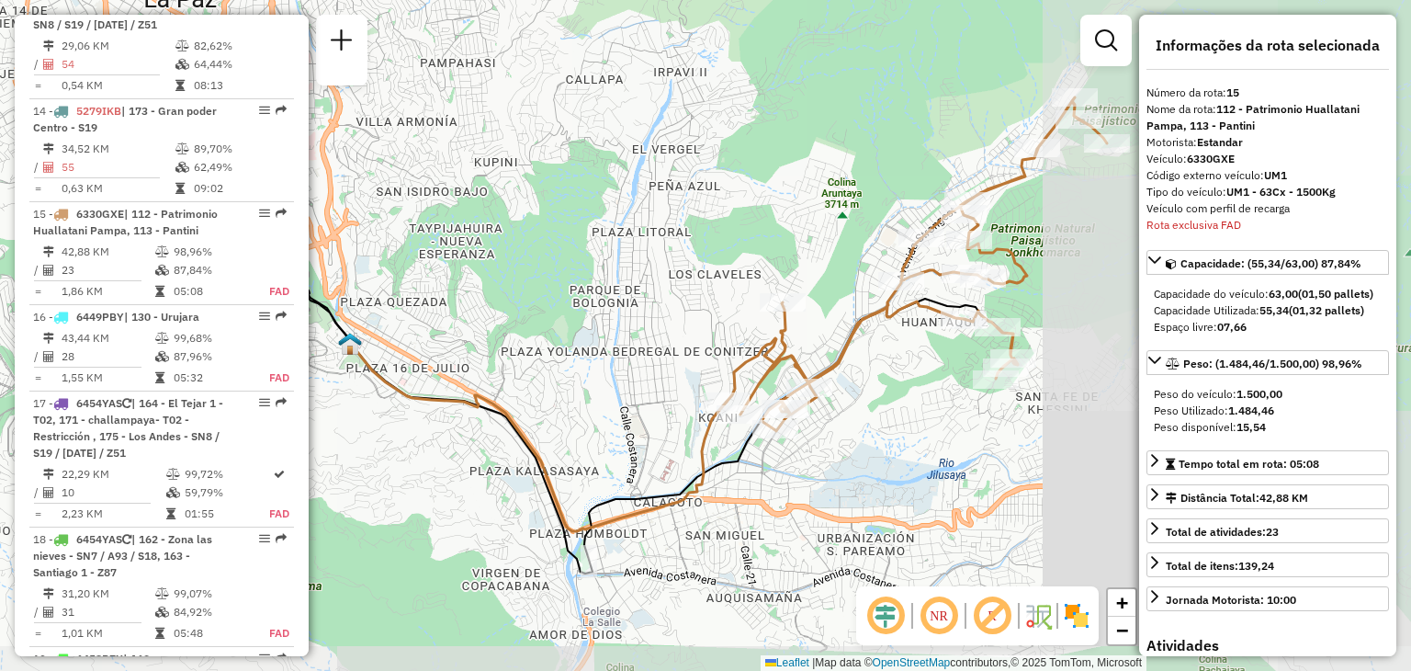
scroll to position [2235, 0]
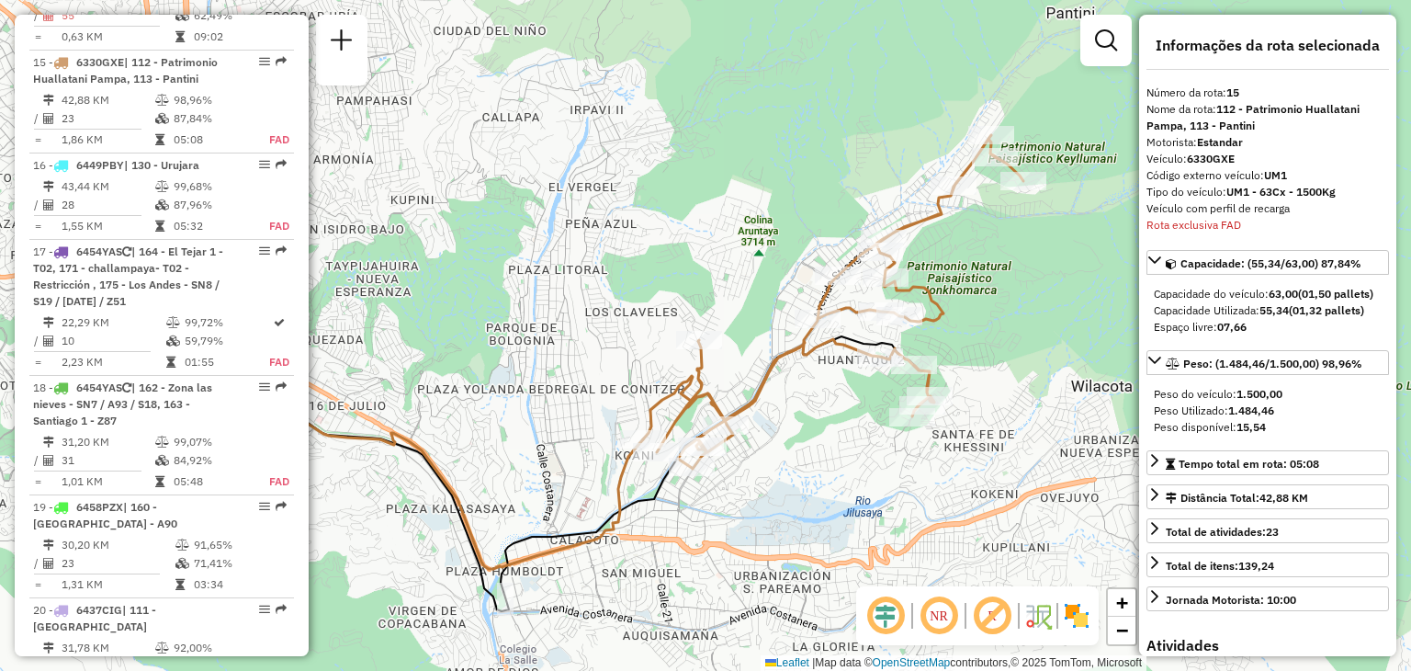
drag, startPoint x: 600, startPoint y: 366, endPoint x: 474, endPoint y: 411, distance: 133.7
click at [474, 411] on div "Janela de atendimento Grade de atendimento Capacidade Transportadoras Veículos …" at bounding box center [705, 335] width 1411 height 671
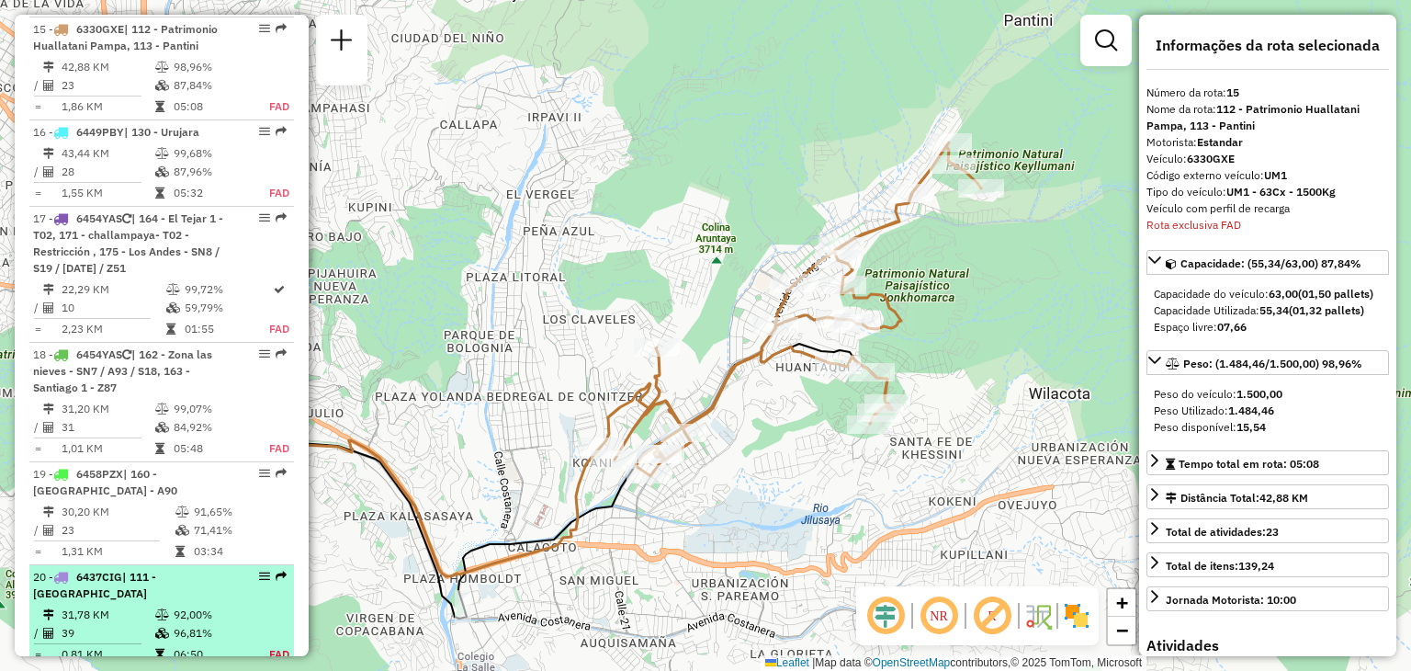
scroll to position [2271, 0]
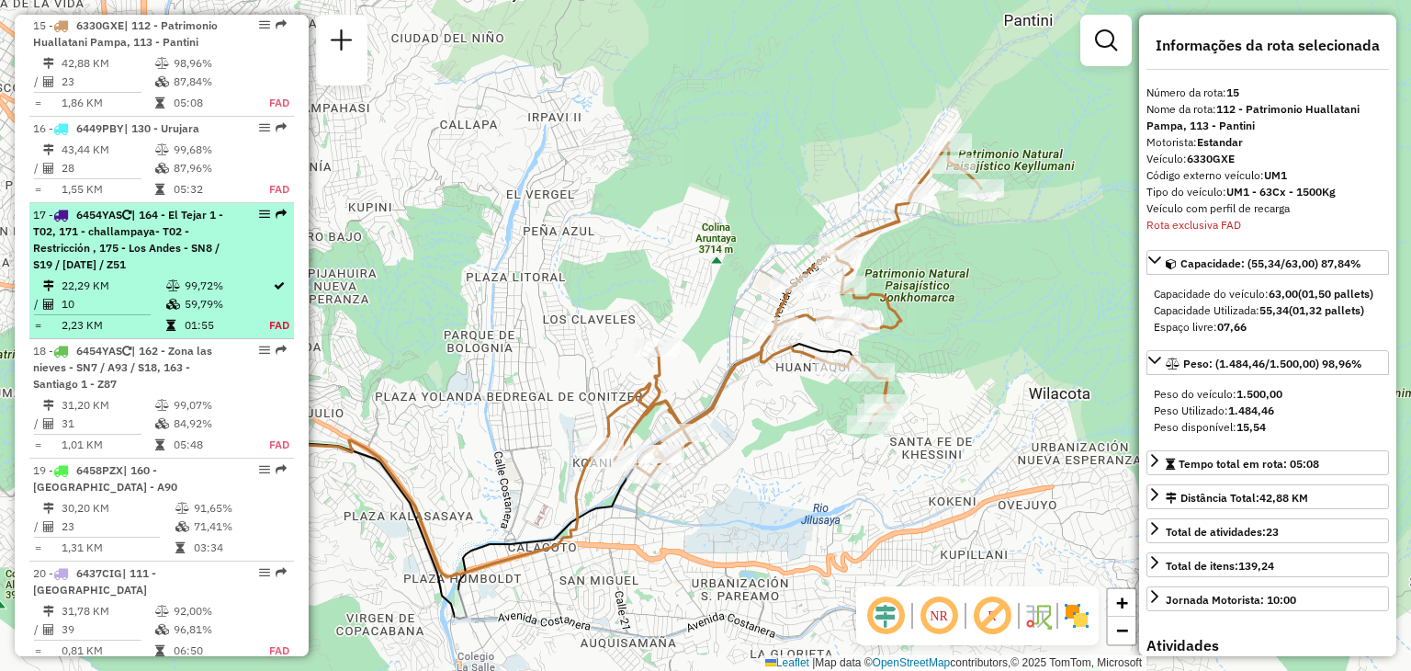
click at [184, 277] on td "99,72%" at bounding box center [226, 286] width 85 height 18
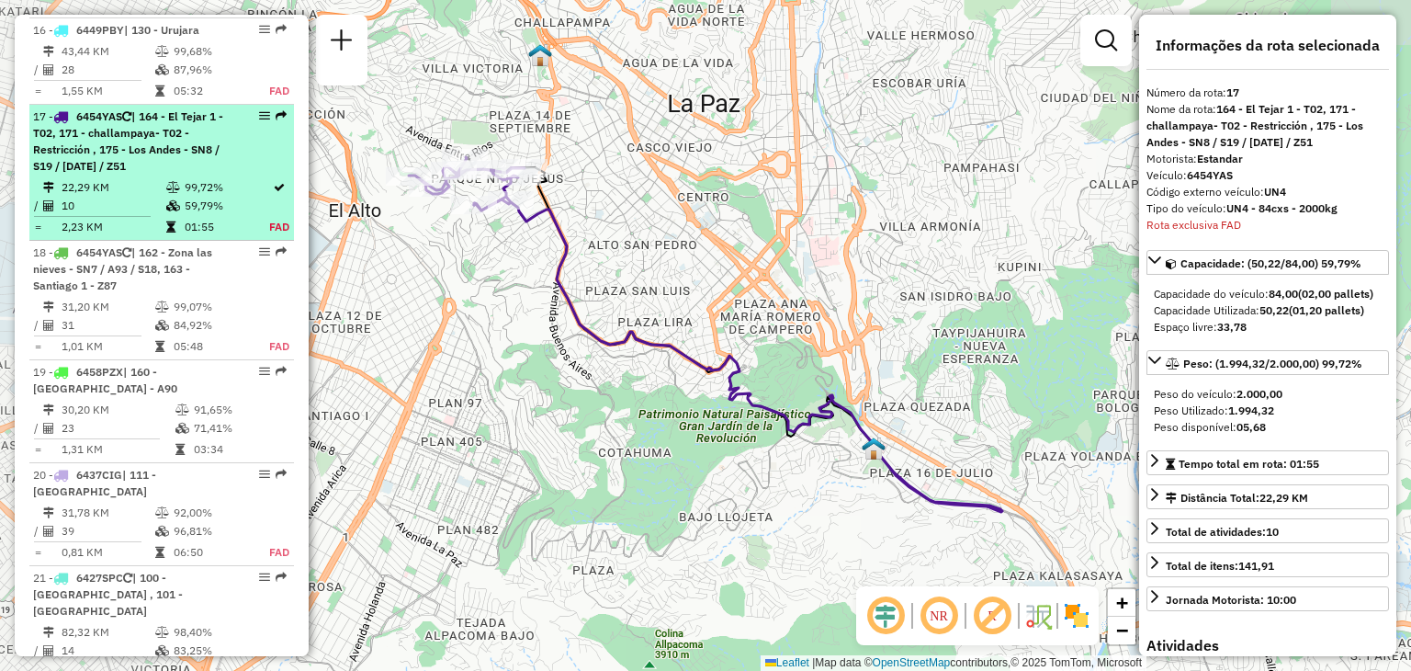
scroll to position [2424, 0]
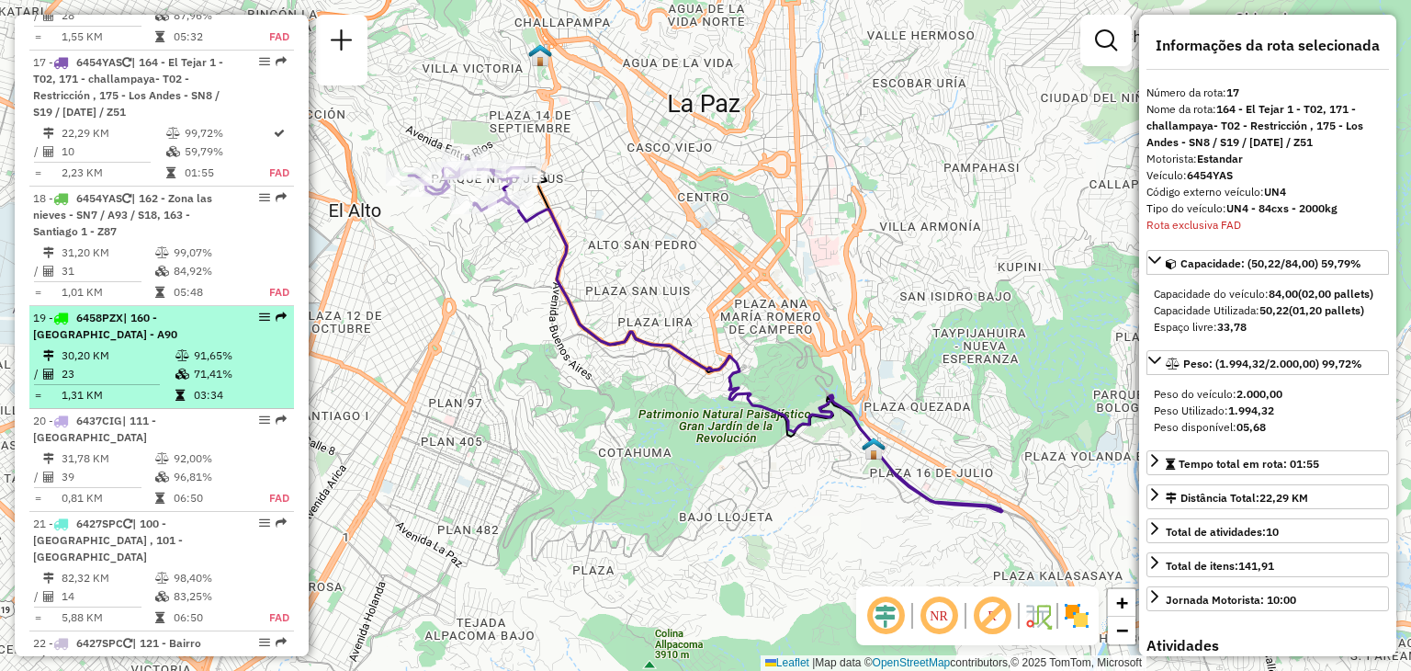
click at [178, 350] on icon at bounding box center [182, 355] width 14 height 11
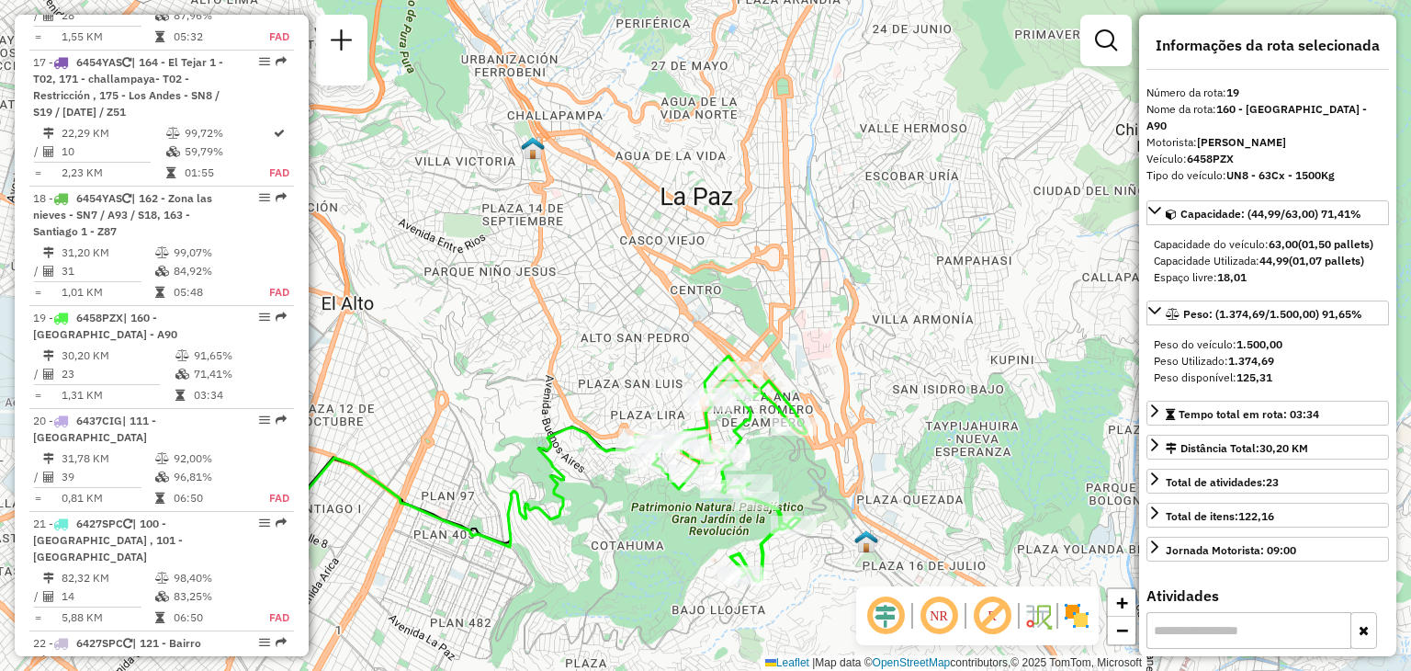
drag, startPoint x: 695, startPoint y: 187, endPoint x: 551, endPoint y: 379, distance: 239.6
click at [551, 379] on div "Janela de atendimento Grade de atendimento Capacidade Transportadoras Veículos …" at bounding box center [705, 335] width 1411 height 671
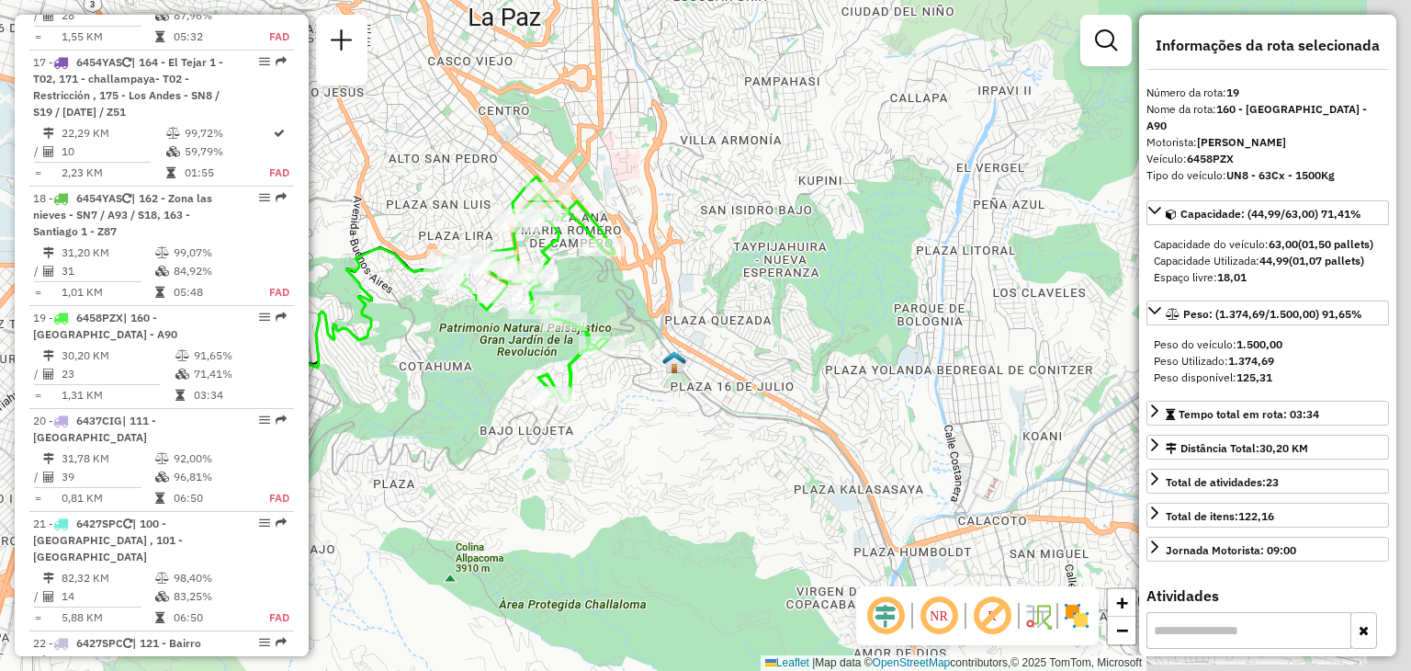
drag, startPoint x: 568, startPoint y: 508, endPoint x: 375, endPoint y: 329, distance: 263.3
click at [375, 329] on icon at bounding box center [251, 324] width 390 height 153
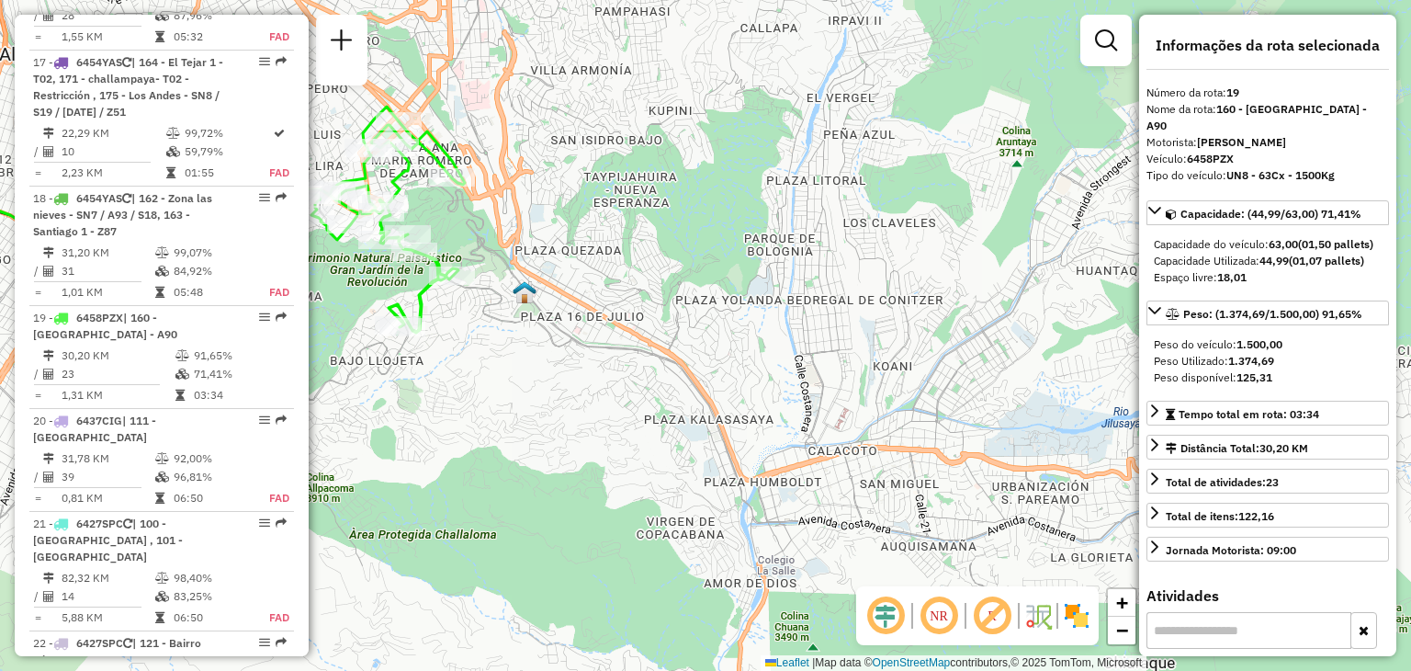
drag, startPoint x: 720, startPoint y: 389, endPoint x: 560, endPoint y: 312, distance: 178.0
click at [560, 312] on div "Janela de atendimento Grade de atendimento Capacidade Transportadoras Veículos …" at bounding box center [705, 335] width 1411 height 671
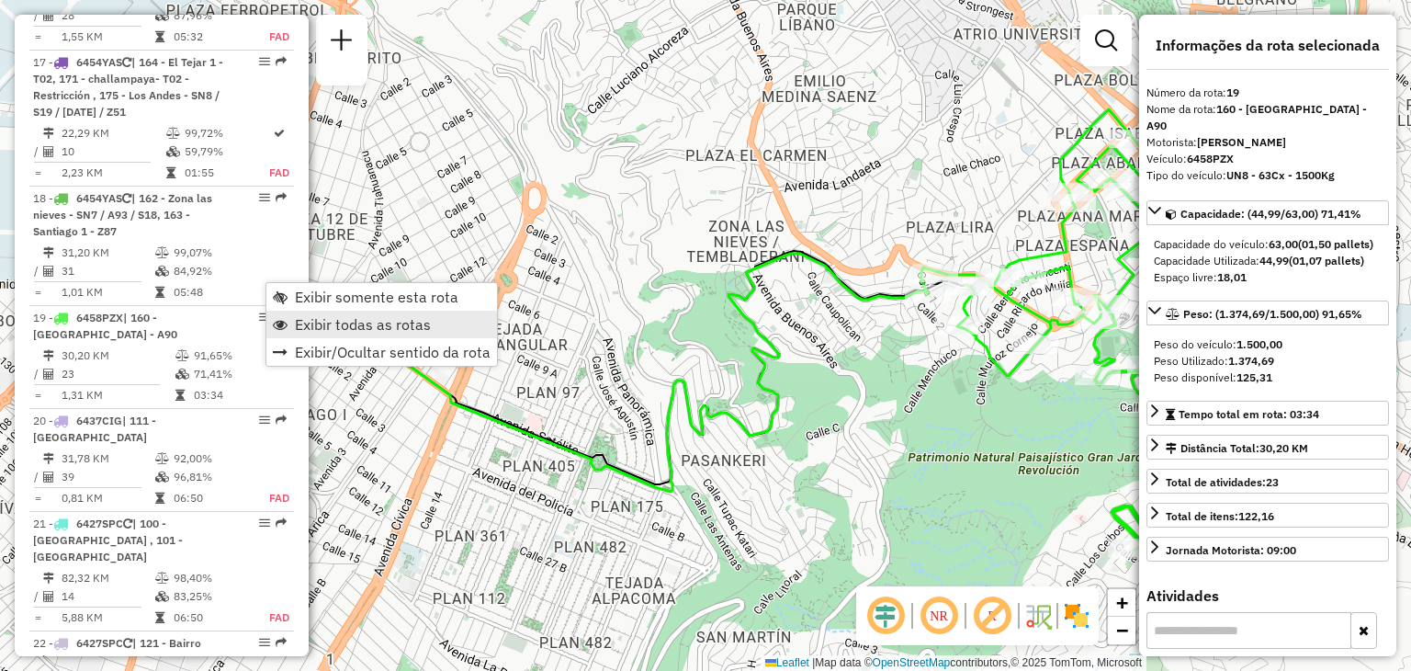
click at [310, 317] on span "Exibir todas as rotas" at bounding box center [363, 324] width 136 height 15
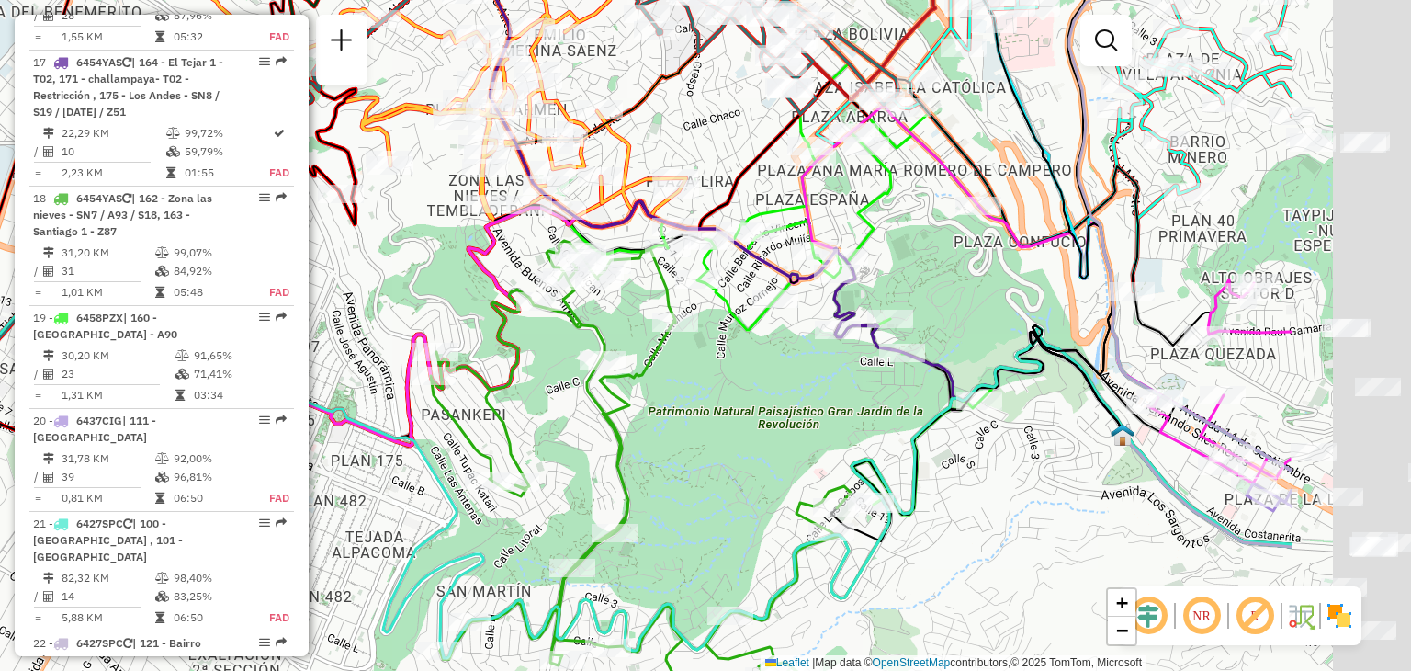
drag, startPoint x: 771, startPoint y: 336, endPoint x: 511, endPoint y: 289, distance: 264.2
click at [511, 289] on icon at bounding box center [641, 466] width 420 height 451
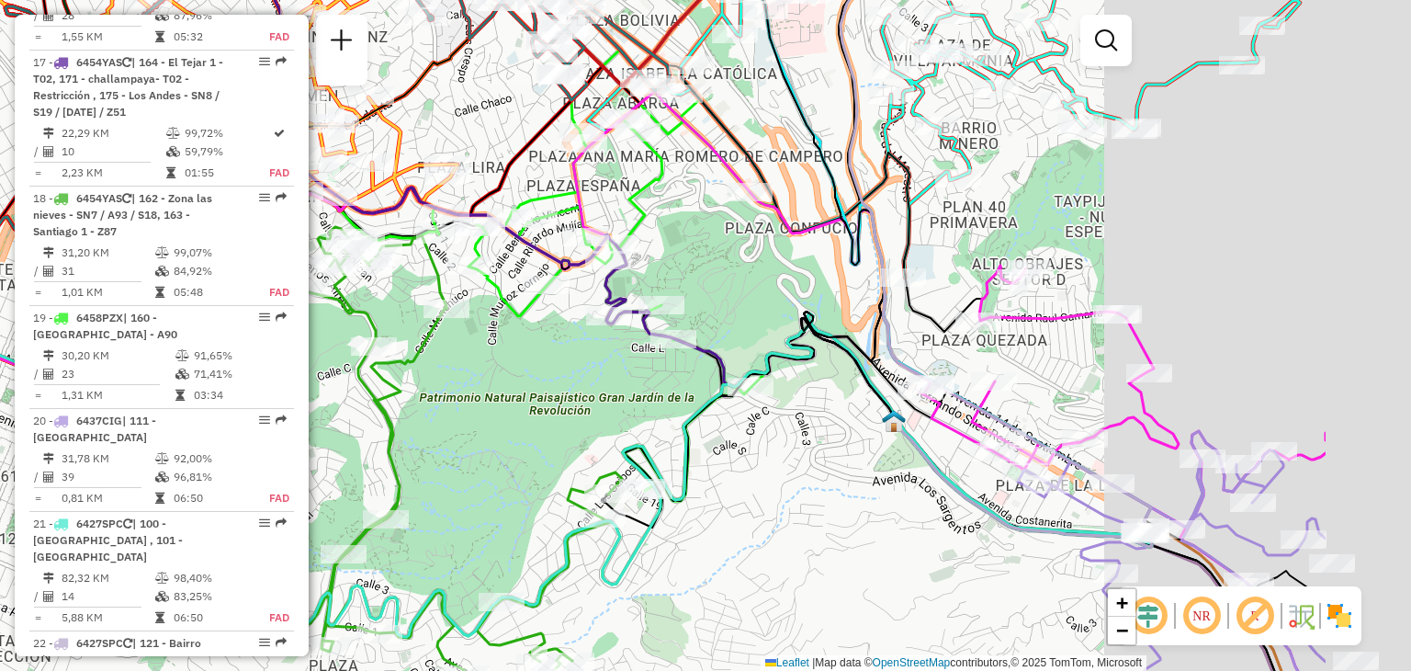
drag, startPoint x: 925, startPoint y: 357, endPoint x: 699, endPoint y: 345, distance: 226.3
click at [640, 346] on icon at bounding box center [624, 234] width 1058 height 625
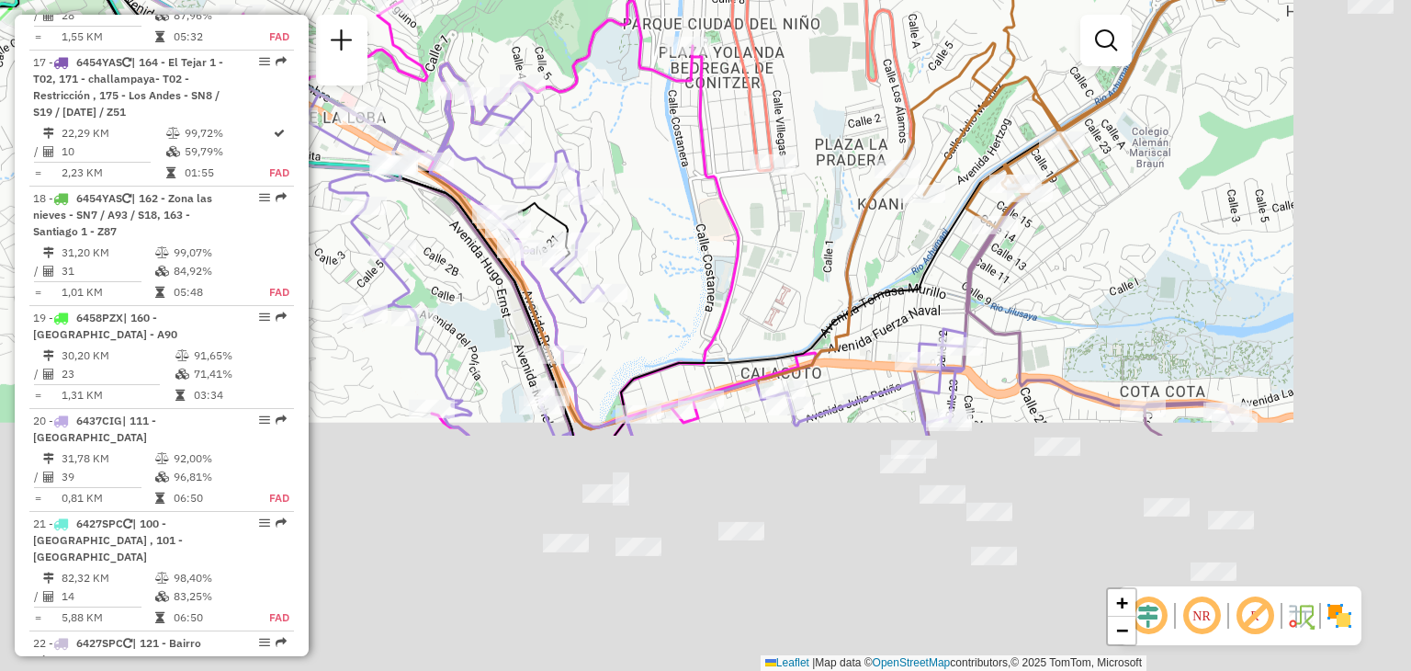
drag, startPoint x: 948, startPoint y: 488, endPoint x: 651, endPoint y: 179, distance: 428.9
click at [651, 179] on div "Rota 19 - Placa 6458PZX 0000896101 - [PERSON_NAME] de atendimento Grade de aten…" at bounding box center [705, 335] width 1411 height 671
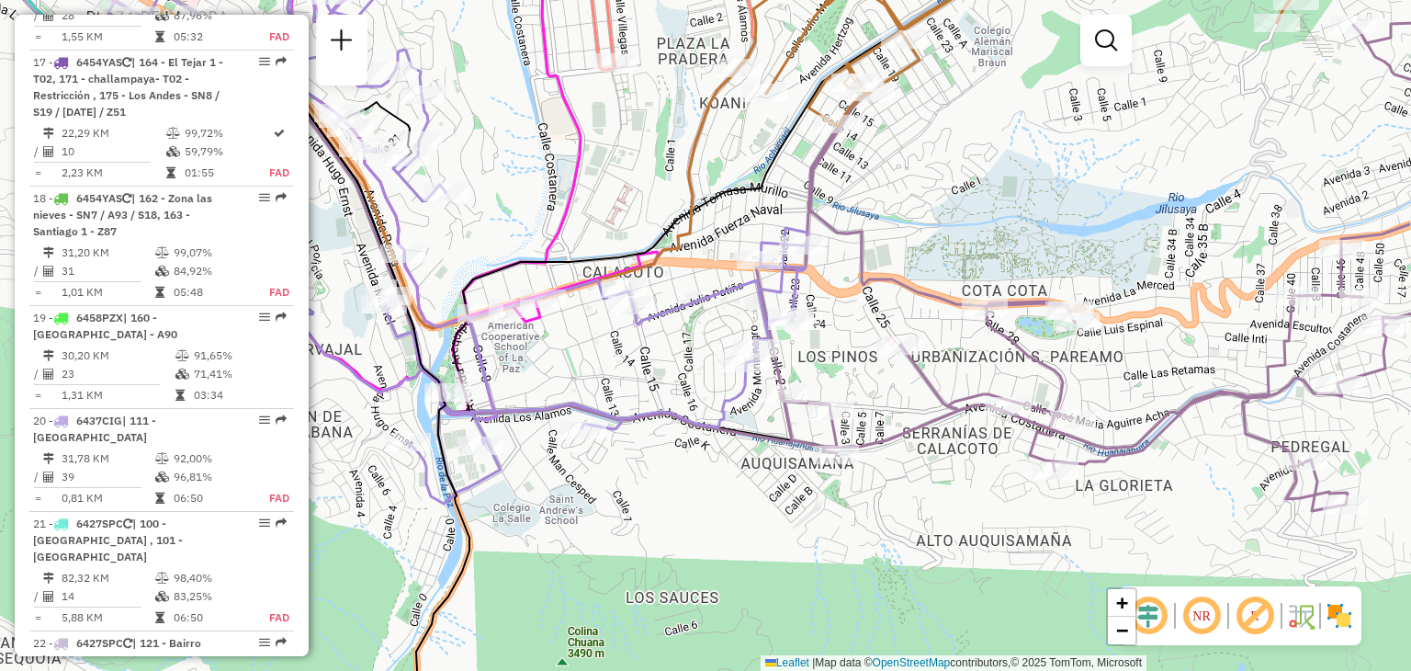
click at [1070, 358] on div "Rota 19 - Placa 6458PZX 0000896101 - [PERSON_NAME] de atendimento Grade de aten…" at bounding box center [705, 335] width 1411 height 671
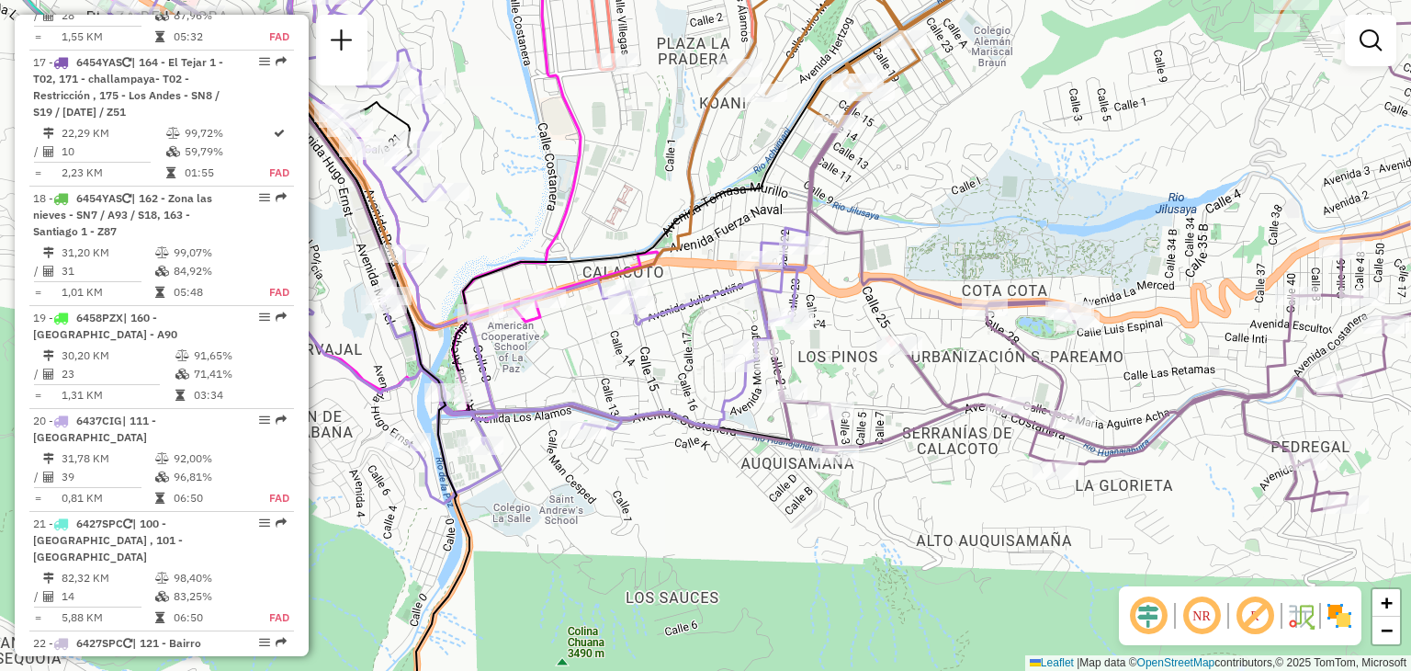
click at [1070, 358] on div "Rota 19 - Placa 6458PZX 0000896101 - [PERSON_NAME] de atendimento Grade de aten…" at bounding box center [705, 335] width 1411 height 671
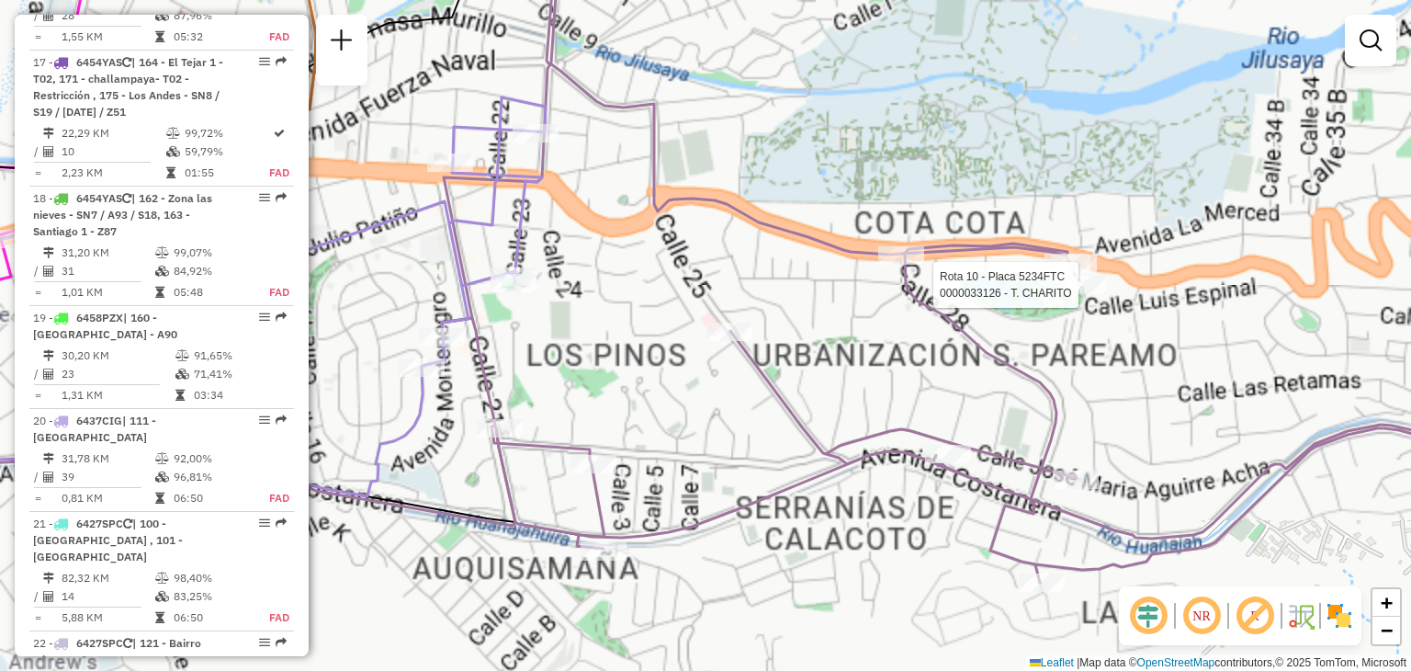
select select "**********"
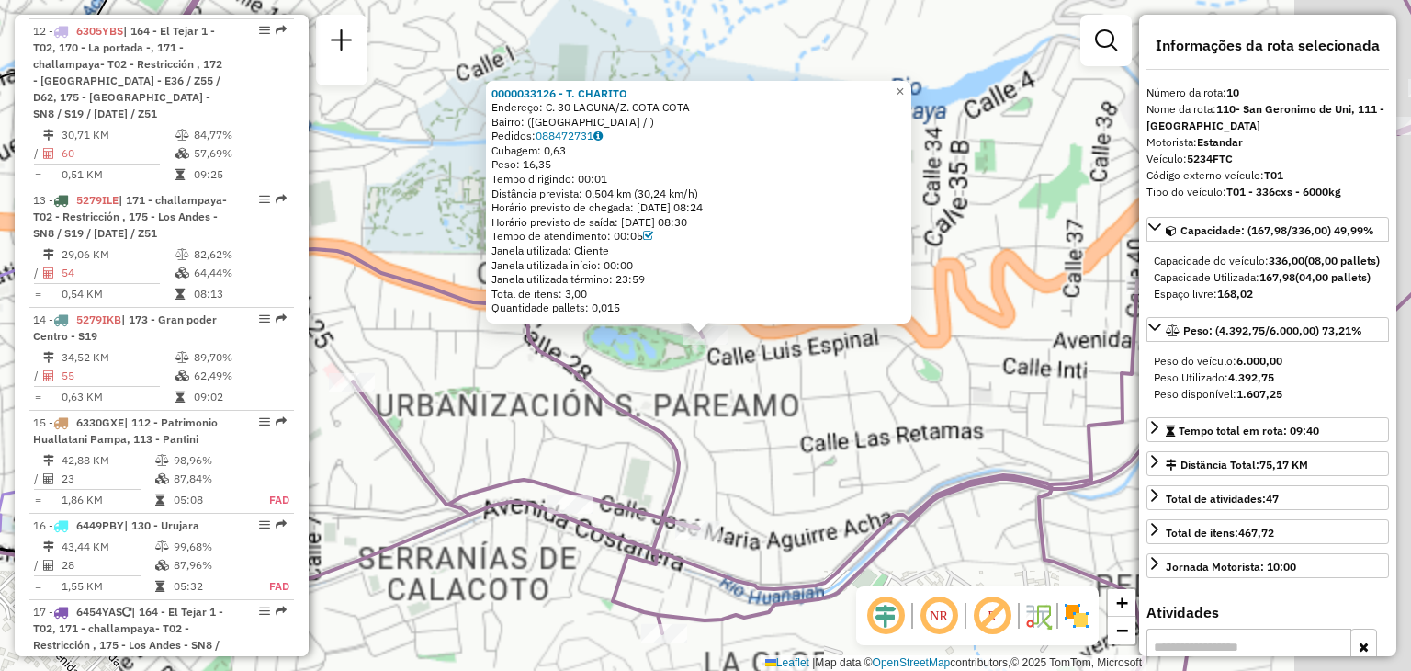
scroll to position [1638, 0]
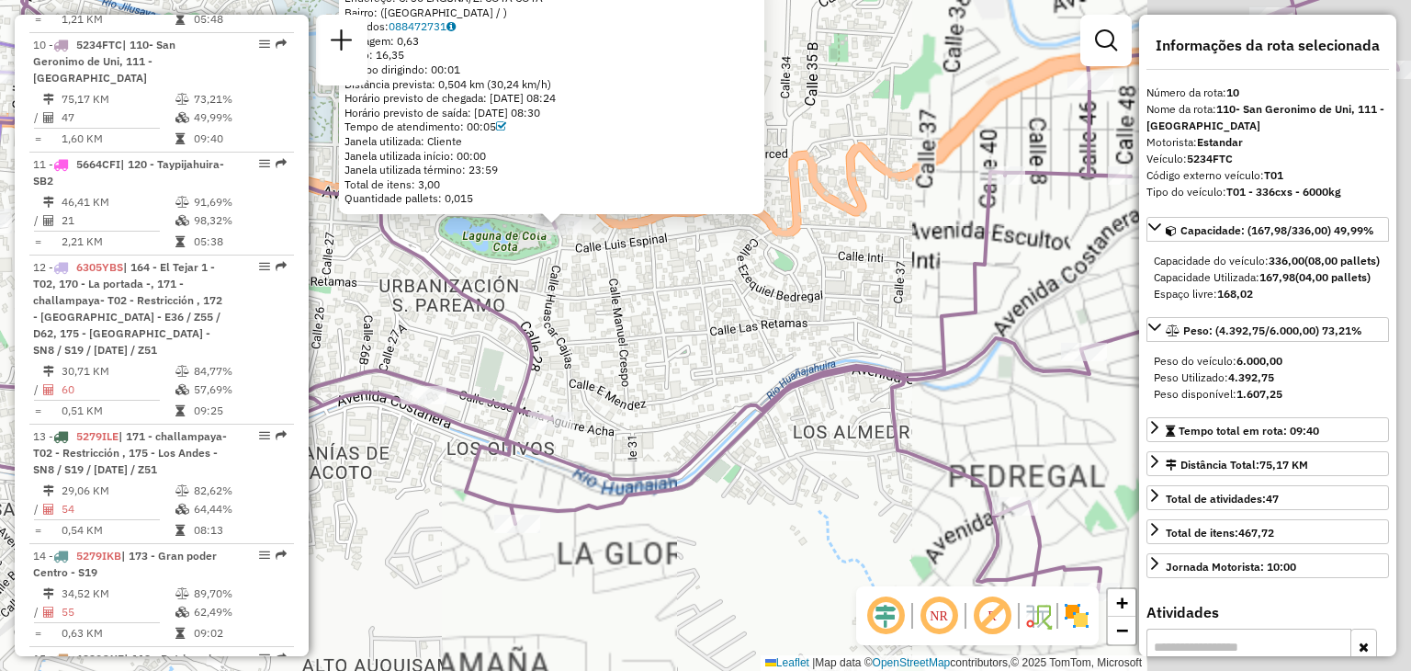
drag, startPoint x: 1014, startPoint y: 489, endPoint x: 866, endPoint y: 377, distance: 185.6
click at [866, 377] on icon at bounding box center [661, 214] width 1488 height 781
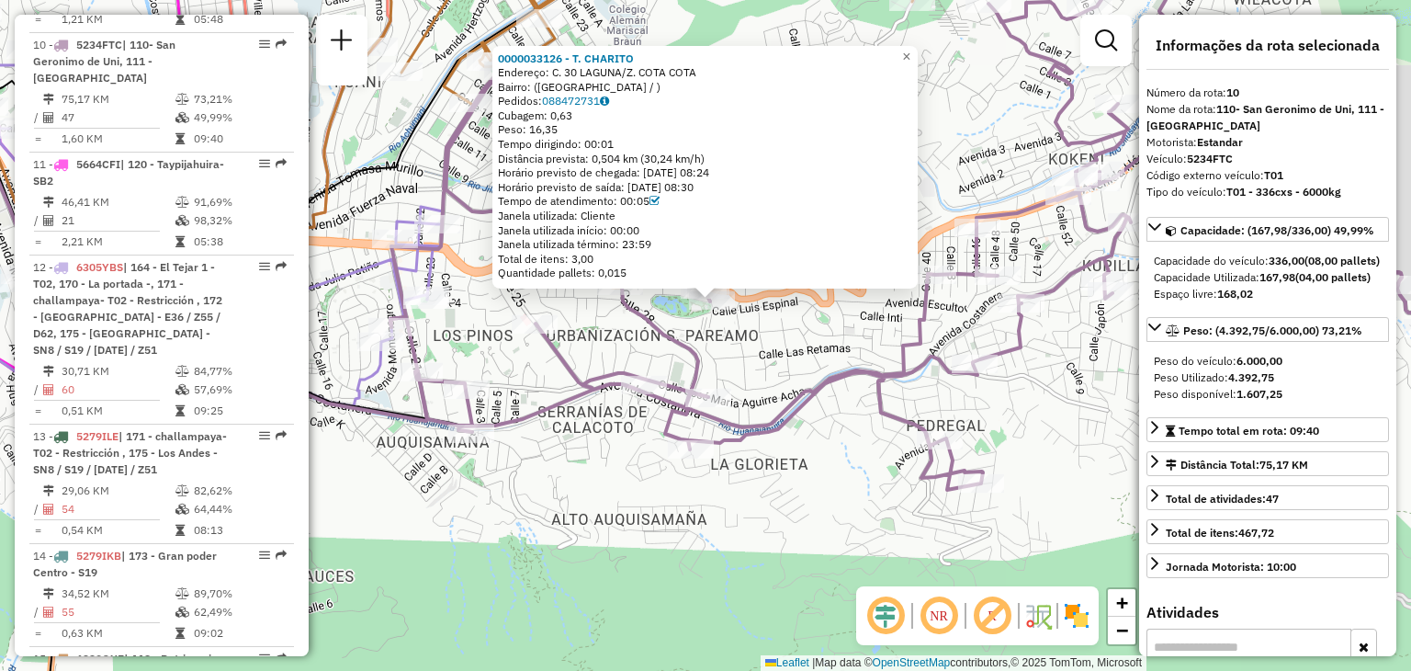
click at [755, 333] on div "0000033126 - T. [PERSON_NAME]: C. 30 LAGUNA/Z. COTA COTA Bairro: ([GEOGRAPHIC_D…" at bounding box center [705, 335] width 1411 height 671
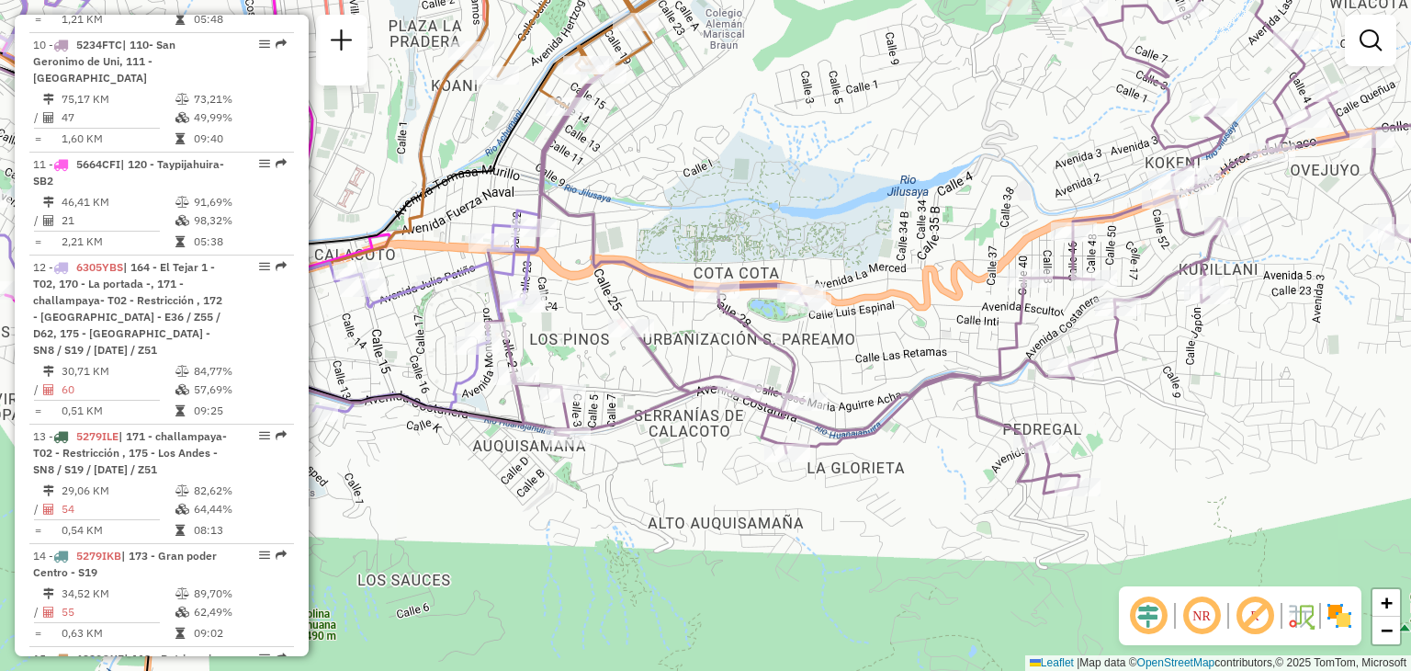
drag, startPoint x: 755, startPoint y: 335, endPoint x: 866, endPoint y: 339, distance: 110.3
click at [866, 339] on div "Janela de atendimento Grade de atendimento Capacidade Transportadoras Veículos …" at bounding box center [705, 335] width 1411 height 671
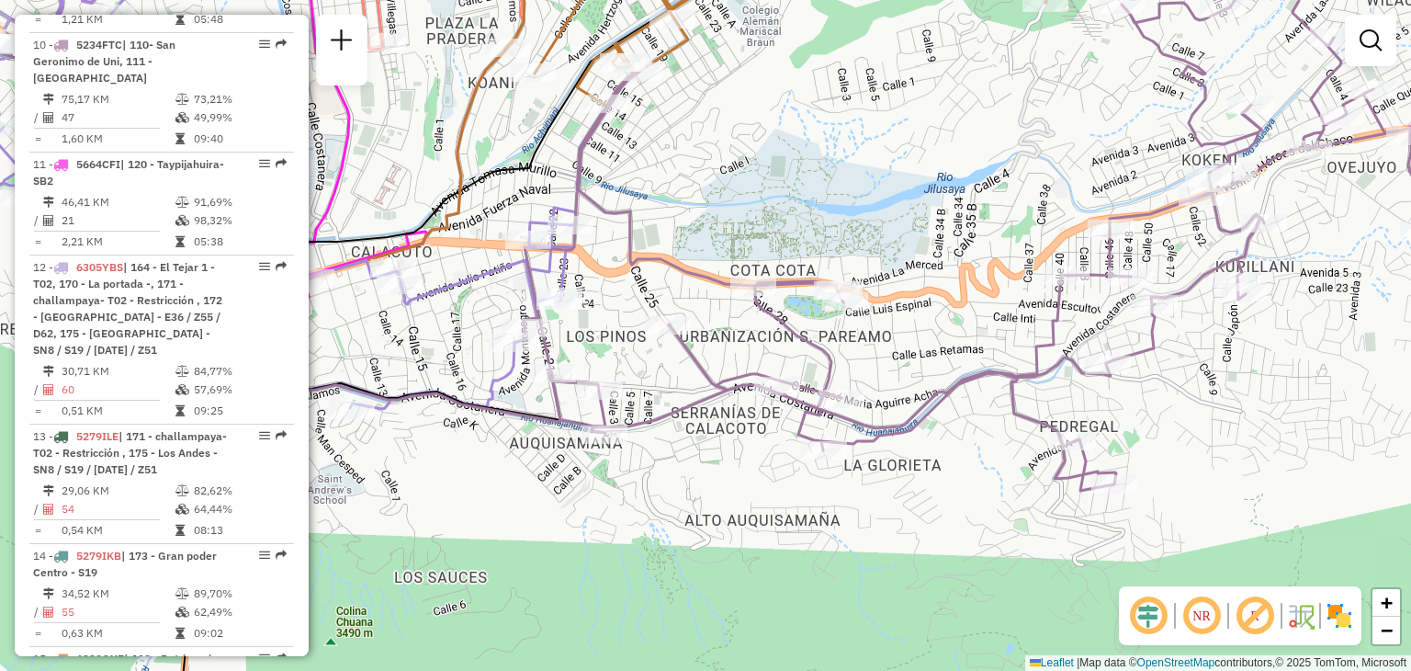
drag, startPoint x: 748, startPoint y: 365, endPoint x: 771, endPoint y: 361, distance: 23.3
click at [771, 361] on div "Janela de atendimento Grade de atendimento Capacidade Transportadoras Veículos …" at bounding box center [705, 335] width 1411 height 671
